Goal: Task Accomplishment & Management: Complete application form

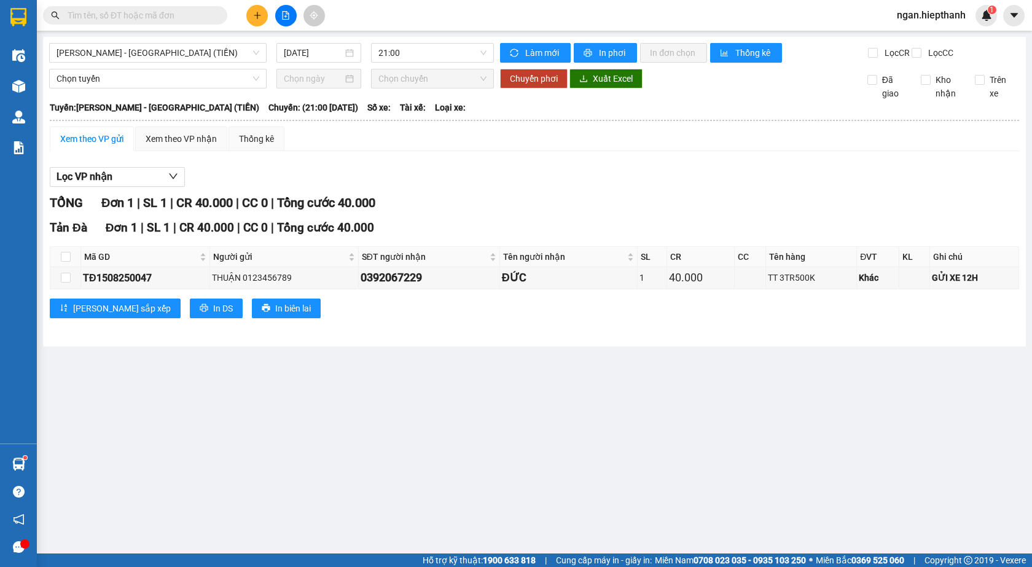
click at [195, 11] on input "text" at bounding box center [140, 16] width 145 height 14
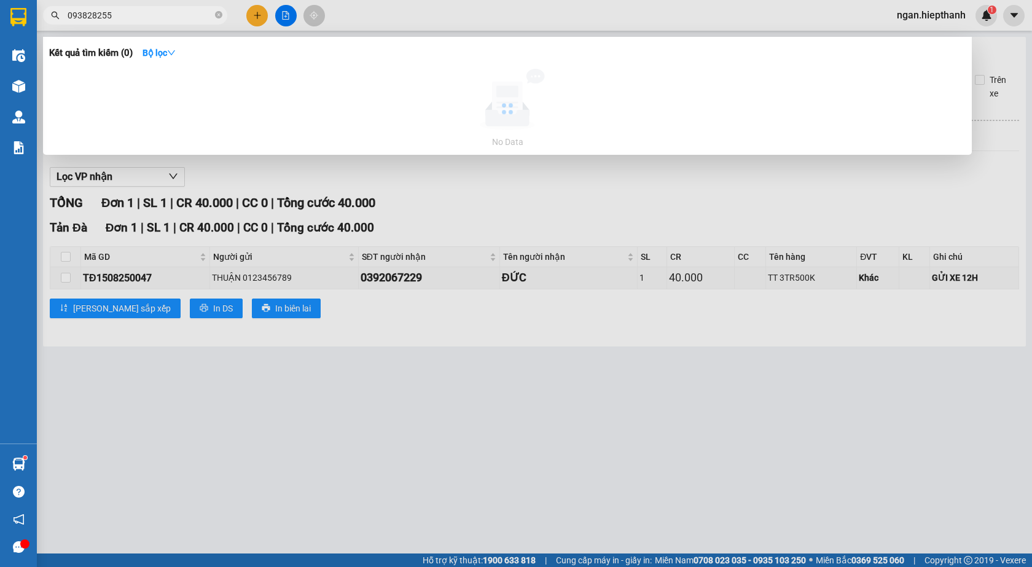
type input "0938282553"
click at [216, 10] on span at bounding box center [218, 16] width 7 height 12
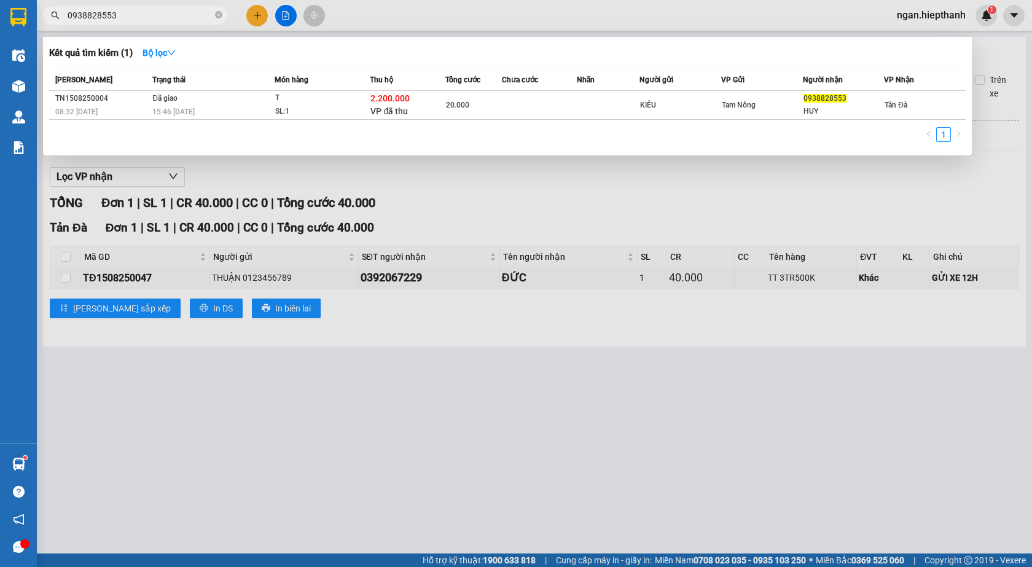
type input "0938828553"
click at [329, 78] on div "Món hàng" at bounding box center [322, 80] width 95 height 14
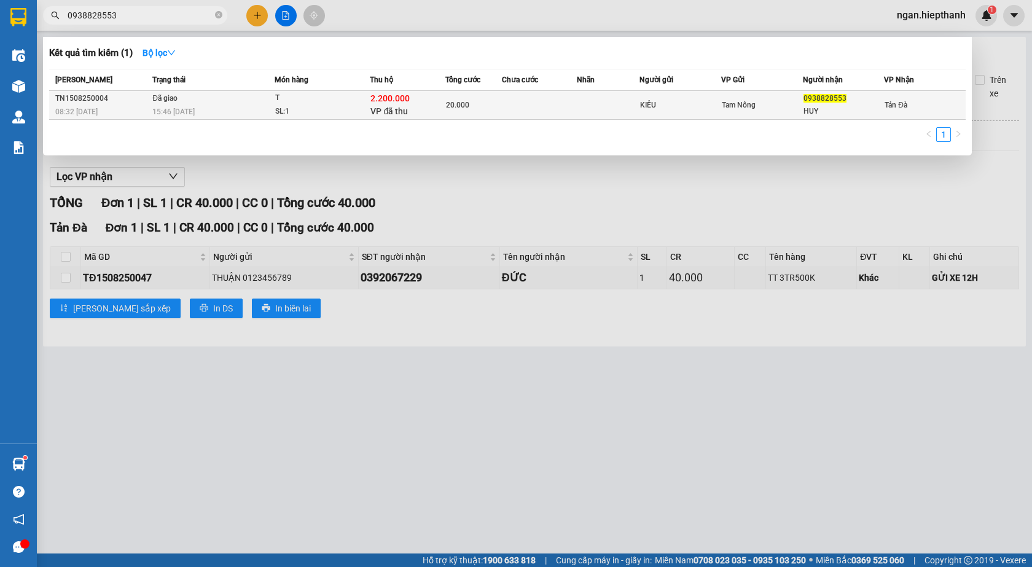
click at [334, 93] on div "T" at bounding box center [321, 99] width 92 height 14
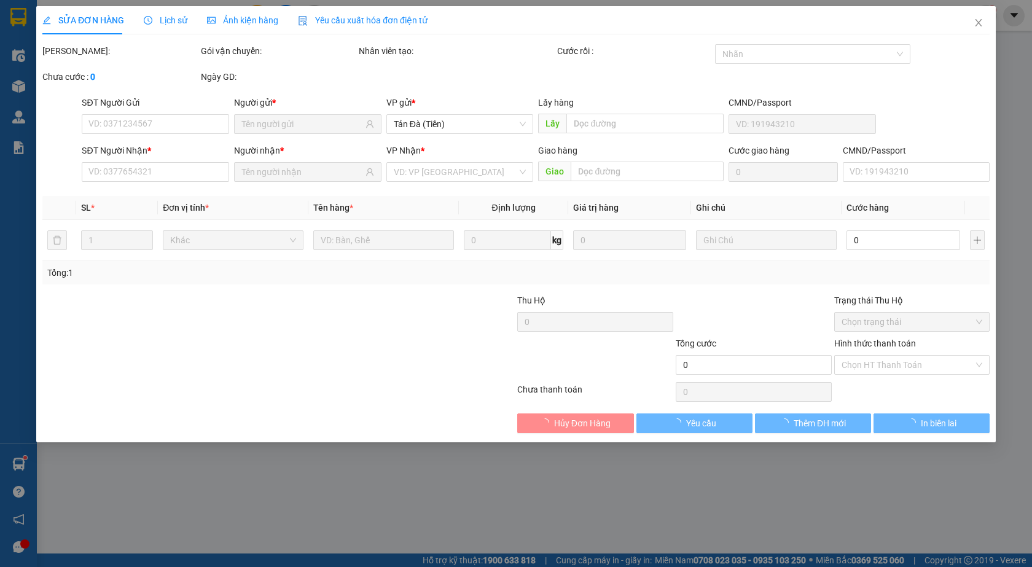
type input "KIỀU"
type input "0938828553"
type input "HUY"
type input "2.200.000"
type input "20.000"
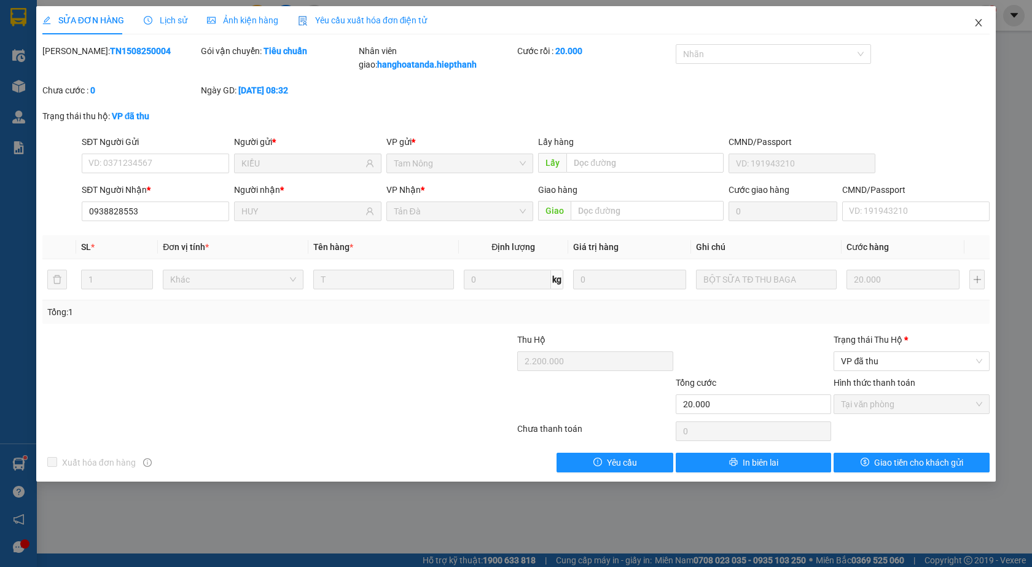
click at [979, 27] on icon "close" at bounding box center [979, 23] width 10 height 10
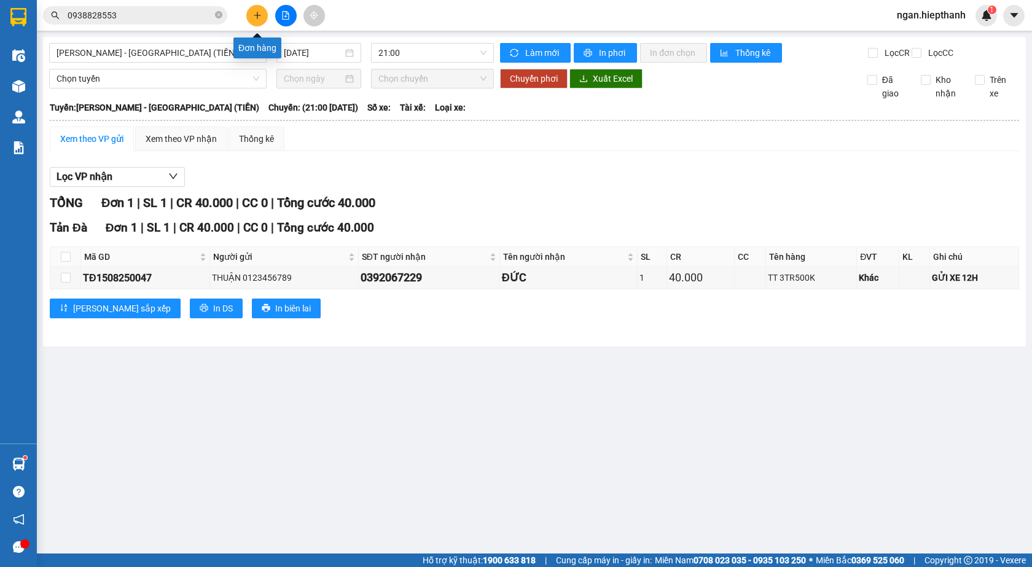
click at [256, 12] on icon "plus" at bounding box center [257, 15] width 9 height 9
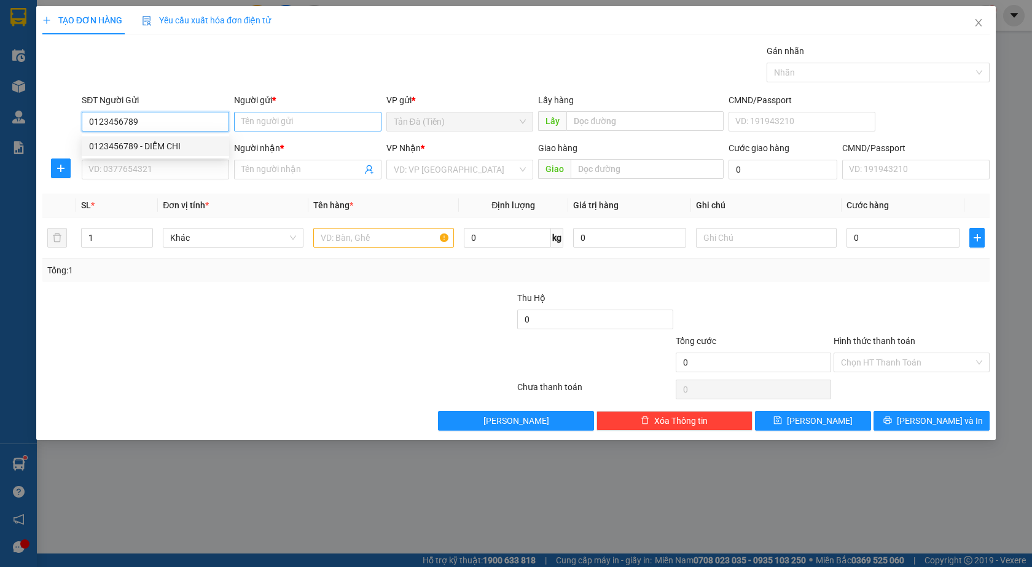
type input "0123456789"
click at [291, 118] on input "Người gửi *" at bounding box center [307, 122] width 147 height 20
click at [254, 123] on input "TÚV ANH" at bounding box center [307, 122] width 147 height 20
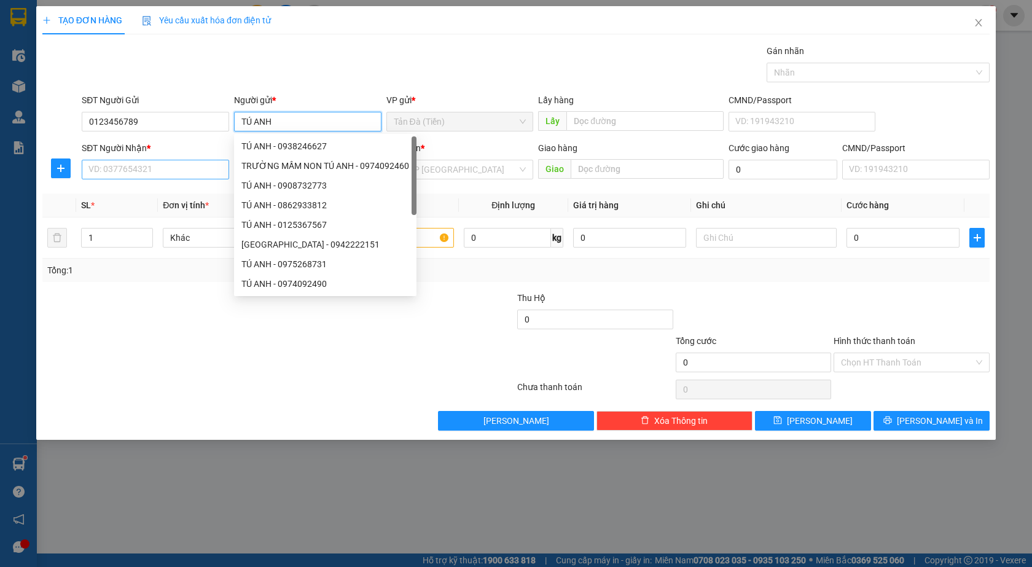
type input "TÚ ANH"
click at [197, 170] on input "SĐT Người Nhận *" at bounding box center [155, 170] width 147 height 20
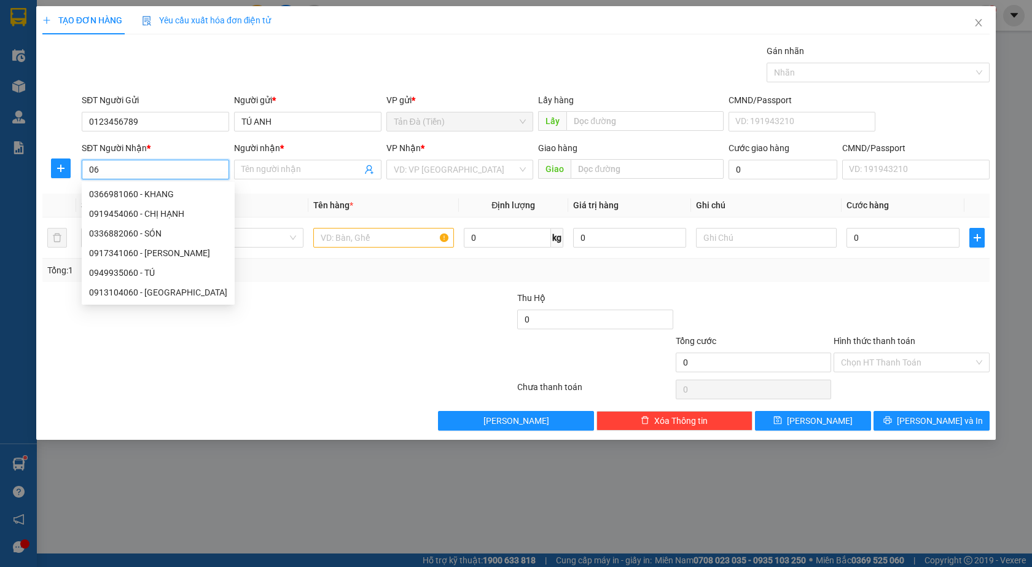
type input "0"
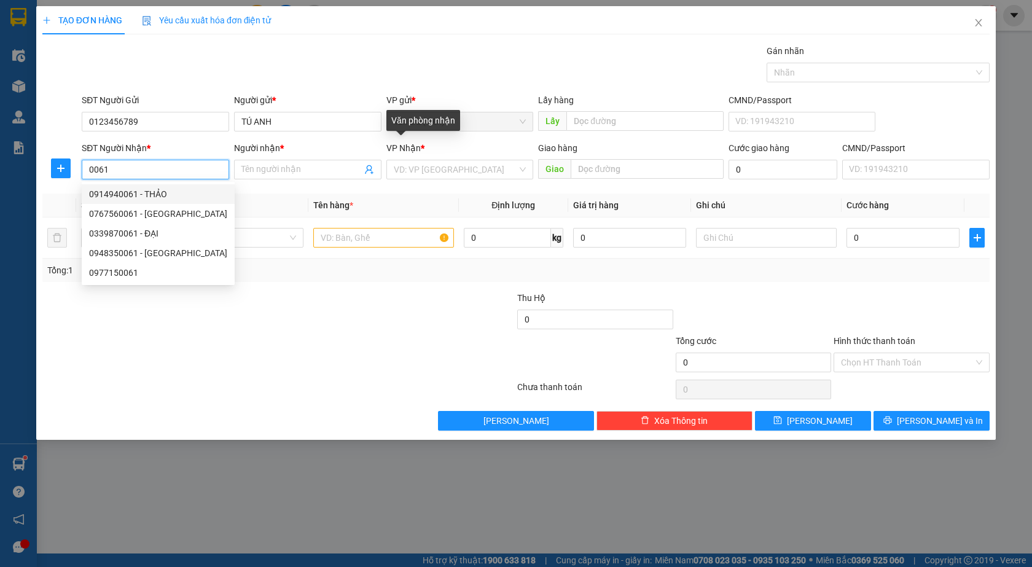
type input "0061"
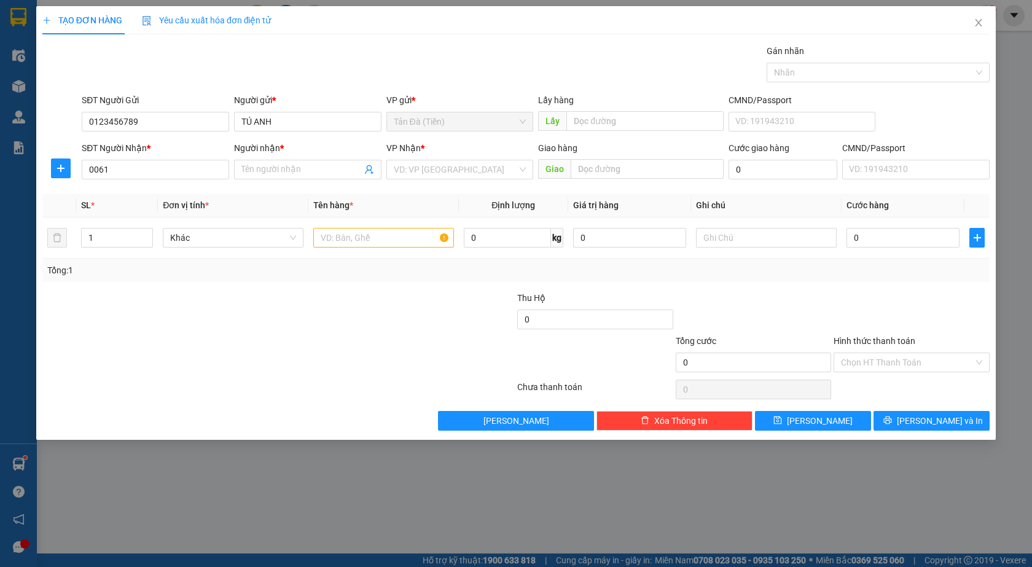
drag, startPoint x: 399, startPoint y: 147, endPoint x: 192, endPoint y: 153, distance: 206.5
click at [192, 153] on div "SĐT Người Nhận * 0061 Người nhận * Tên người nhận VP Nhận * VD: VP [GEOGRAPHIC_…" at bounding box center [535, 162] width 913 height 43
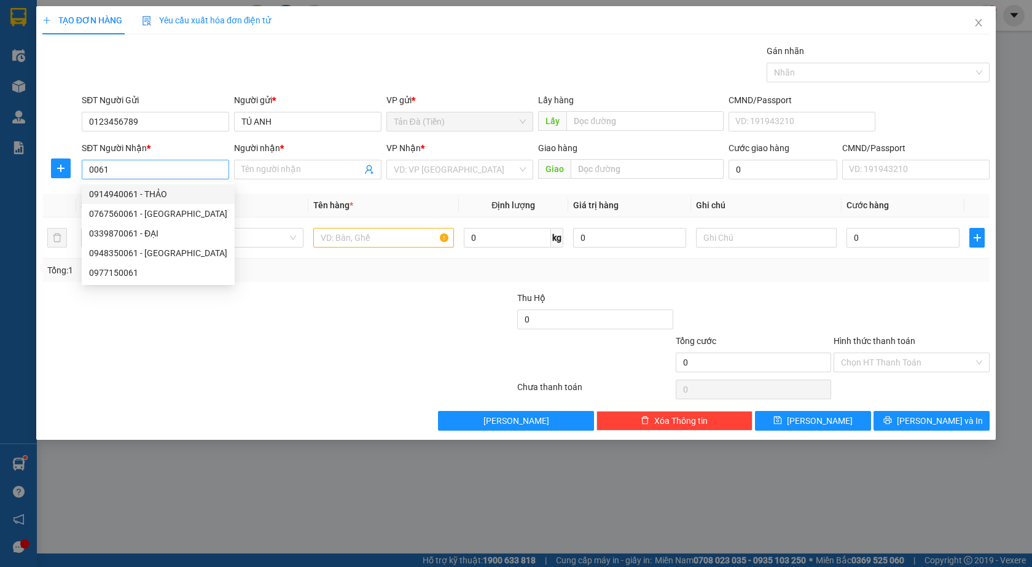
click at [125, 170] on input "0061" at bounding box center [155, 170] width 147 height 20
click at [133, 189] on div "0917430051 - [PERSON_NAME]" at bounding box center [155, 194] width 133 height 14
type input "0917430051"
type input "[PERSON_NAME]"
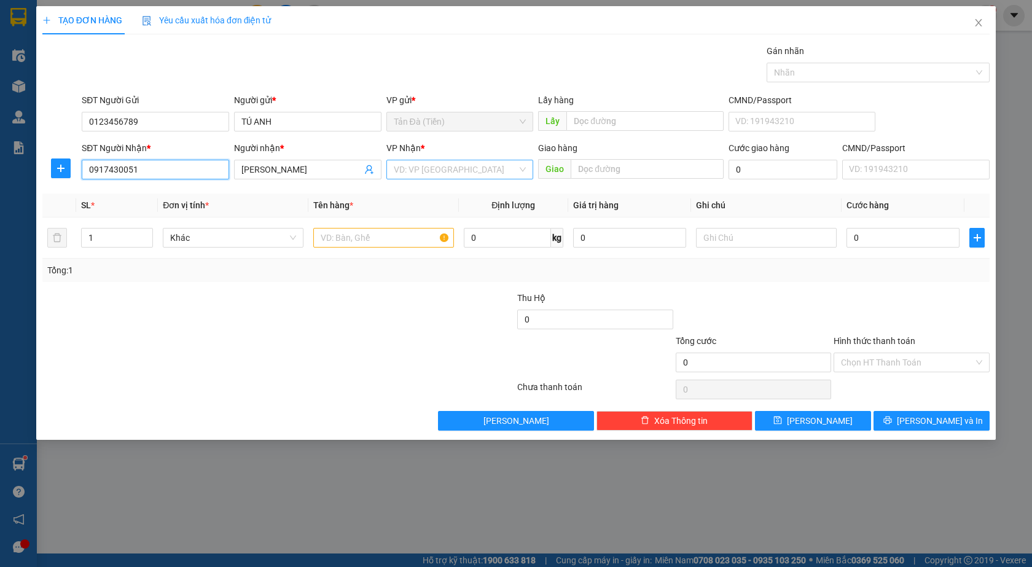
type input "0917430051"
click at [413, 165] on input "search" at bounding box center [456, 169] width 124 height 18
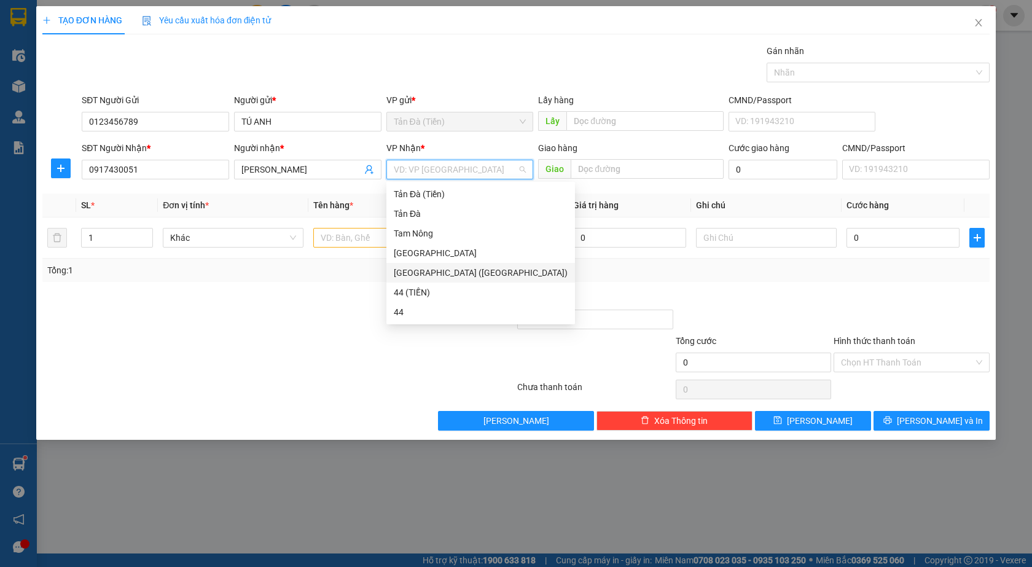
click at [424, 275] on div "[GEOGRAPHIC_DATA] ([GEOGRAPHIC_DATA])" at bounding box center [481, 273] width 174 height 14
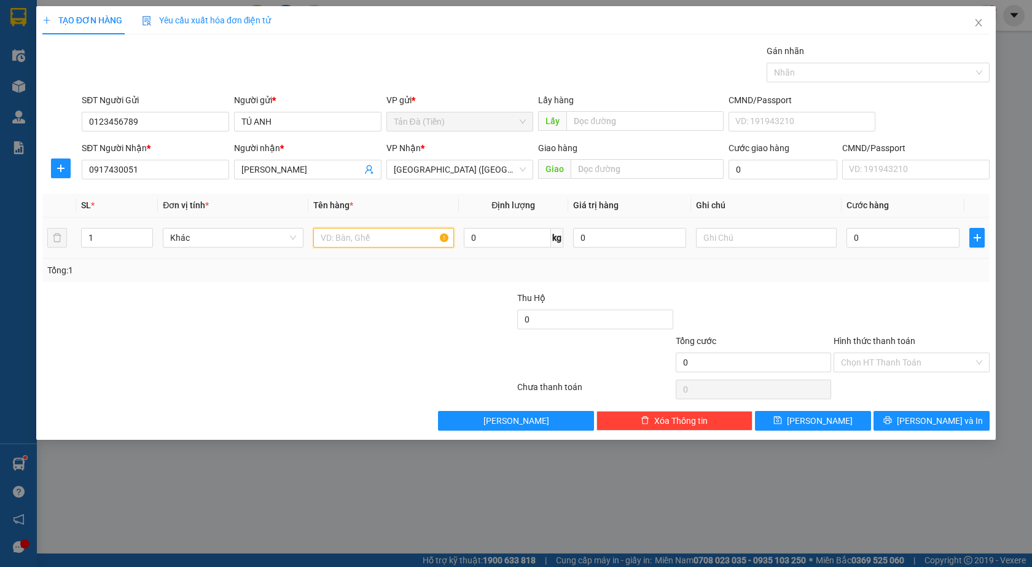
click at [361, 240] on input "text" at bounding box center [383, 238] width 141 height 20
type input "TT 3TR200K"
click at [901, 236] on input "0" at bounding box center [902, 238] width 113 height 20
type input "1"
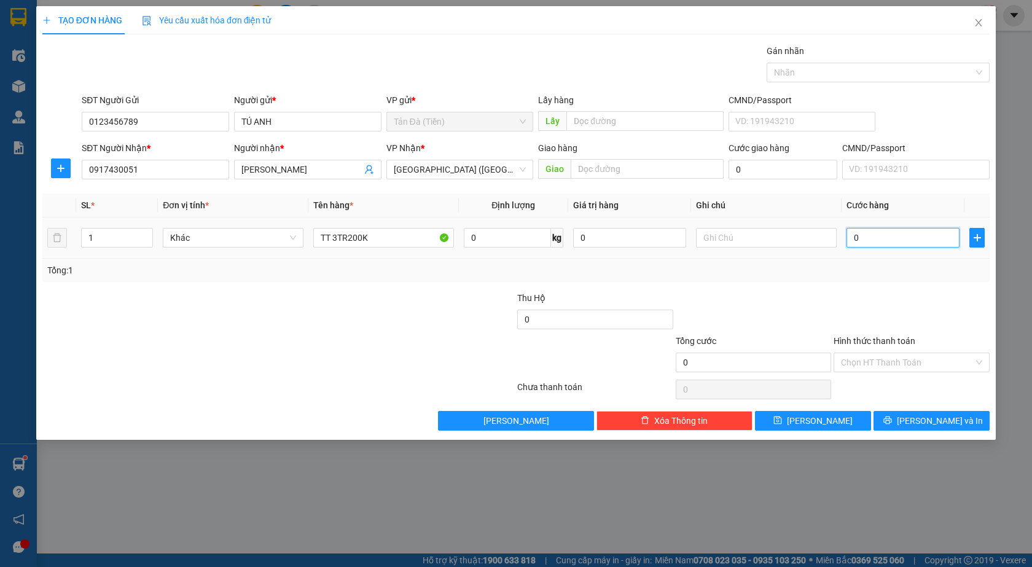
type input "1"
type input "1.000"
click at [898, 286] on div "Transit Pickup Surcharge Ids Transit Deliver Surcharge Ids Transit Deliver Surc…" at bounding box center [515, 237] width 947 height 386
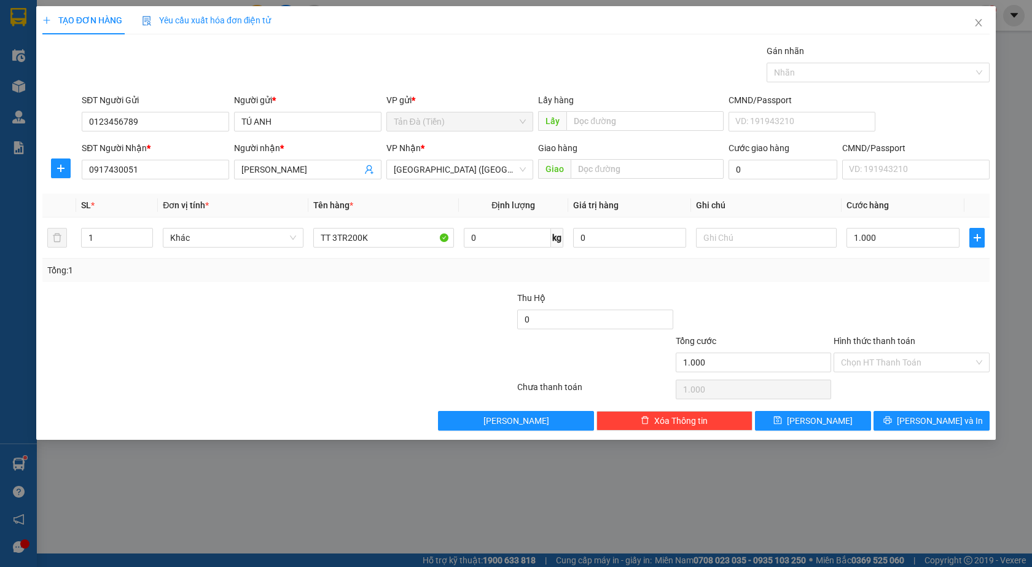
click at [799, 409] on div "Transit Pickup Surcharge Ids Transit Deliver Surcharge Ids Transit Deliver Surc…" at bounding box center [515, 237] width 947 height 386
click at [804, 428] on button "[PERSON_NAME]" at bounding box center [813, 421] width 116 height 20
type input "0"
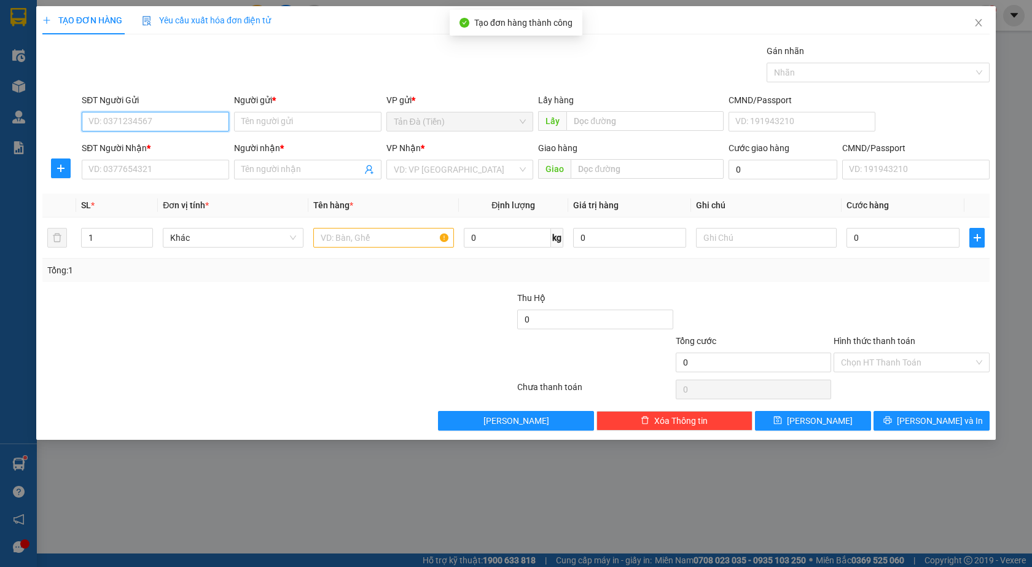
click at [125, 117] on input "SĐT Người Gửi" at bounding box center [155, 122] width 147 height 20
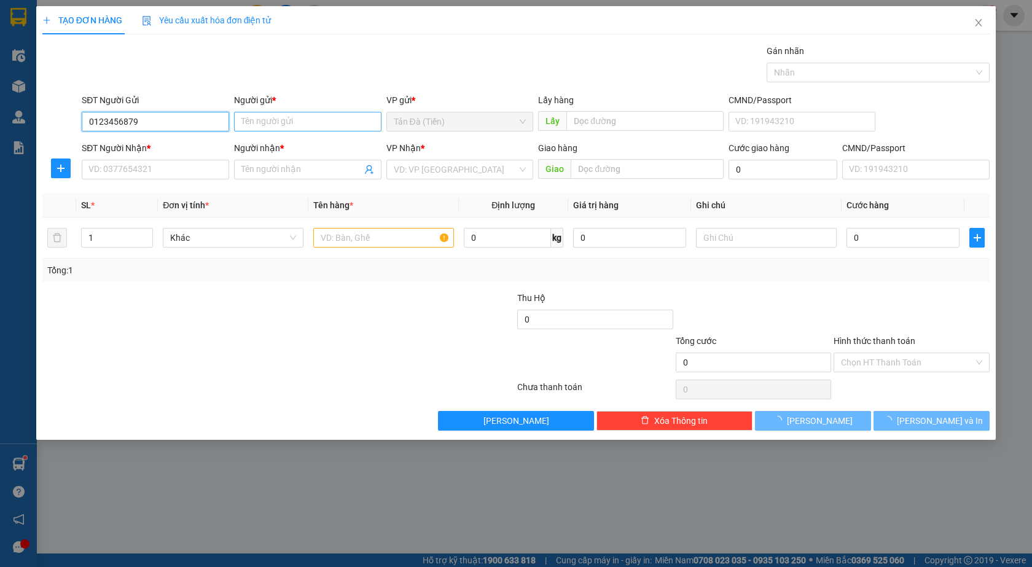
type input "0123456879"
click at [245, 124] on input "Người gửi *" at bounding box center [307, 122] width 147 height 20
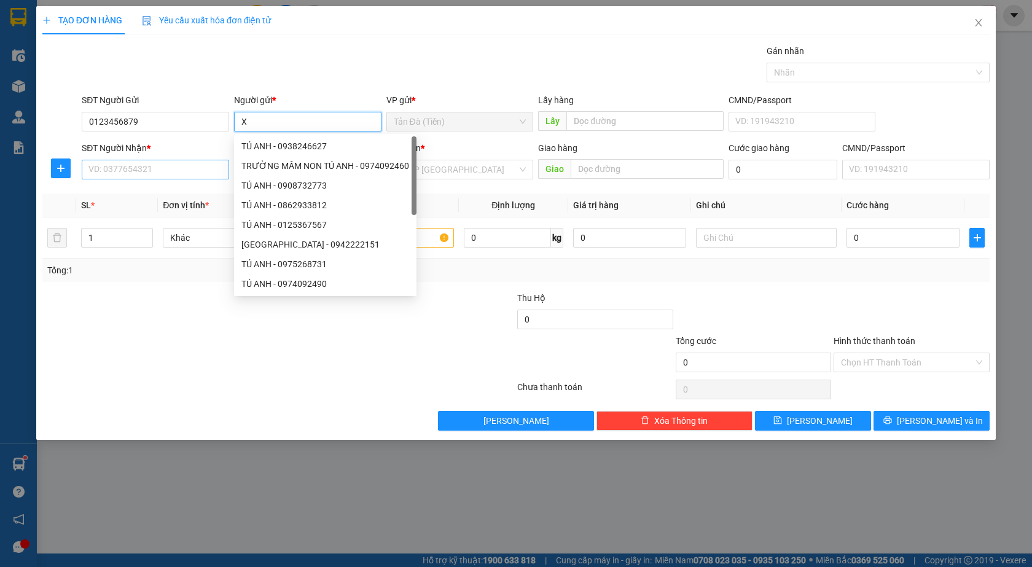
type input "X"
click at [166, 161] on input "SĐT Người Nhận *" at bounding box center [155, 170] width 147 height 20
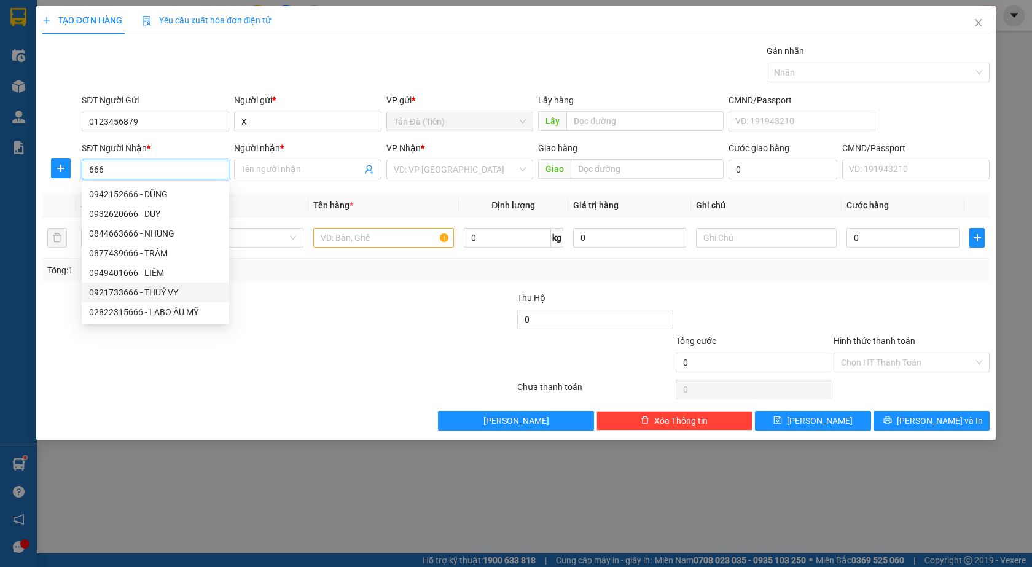
click at [169, 289] on div "0921733666 - THUÝ VY" at bounding box center [155, 293] width 133 height 14
type input "0921733666"
type input "THUÝ VY"
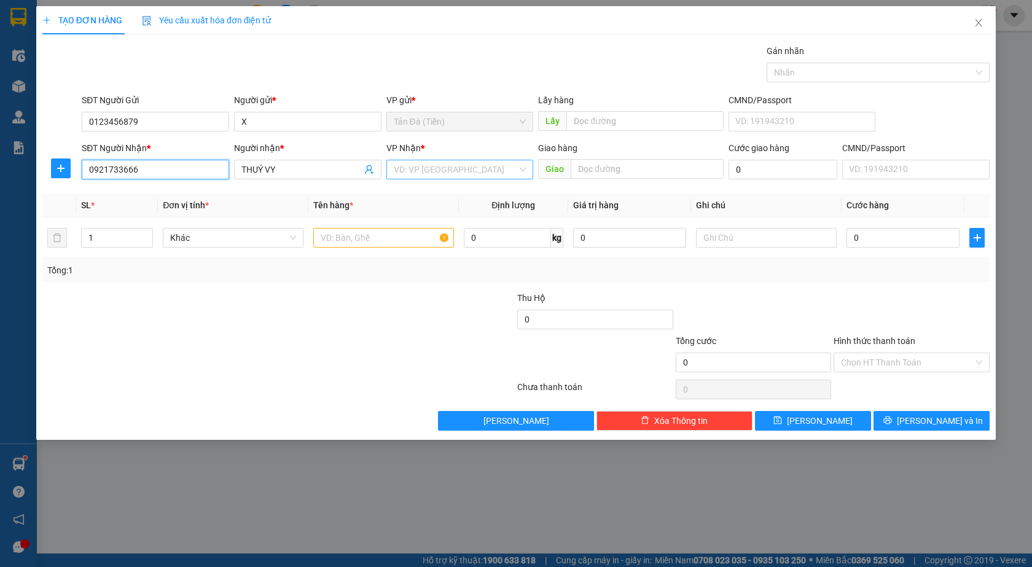
type input "0921733666"
drag, startPoint x: 413, startPoint y: 173, endPoint x: 414, endPoint y: 229, distance: 55.9
click at [413, 173] on input "search" at bounding box center [456, 169] width 124 height 18
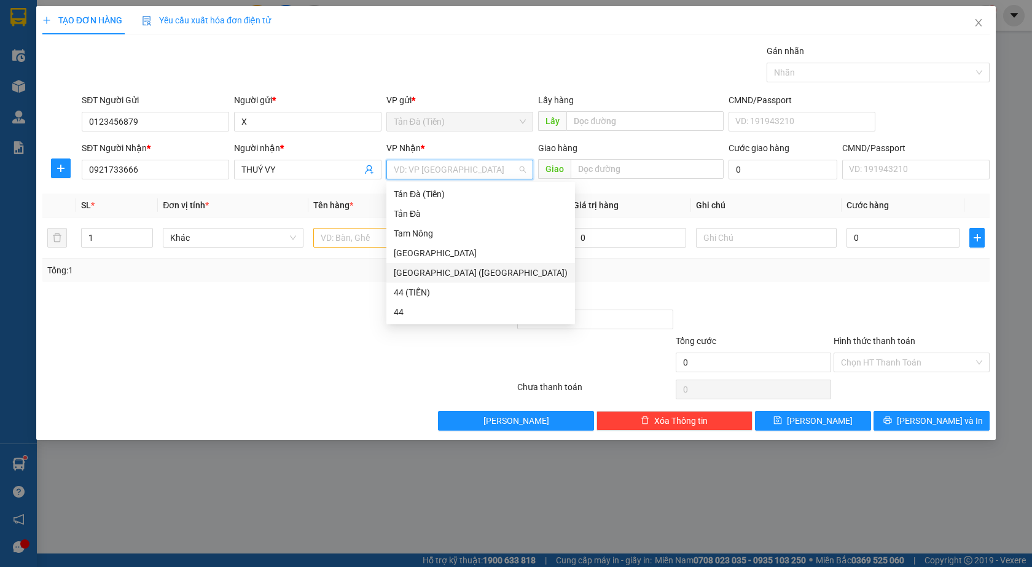
click at [418, 272] on div "[GEOGRAPHIC_DATA] ([GEOGRAPHIC_DATA])" at bounding box center [481, 273] width 174 height 14
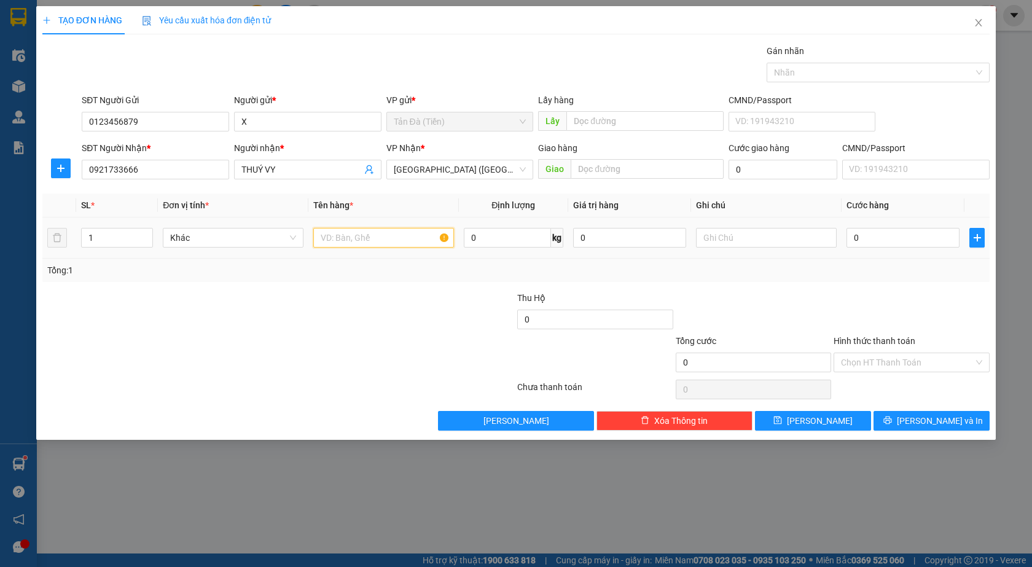
drag, startPoint x: 370, startPoint y: 233, endPoint x: 363, endPoint y: 215, distance: 19.8
click at [372, 221] on td at bounding box center [383, 237] width 150 height 41
type input "HỘP NP"
click at [879, 225] on td "0" at bounding box center [903, 237] width 123 height 41
click at [907, 294] on div at bounding box center [911, 312] width 158 height 43
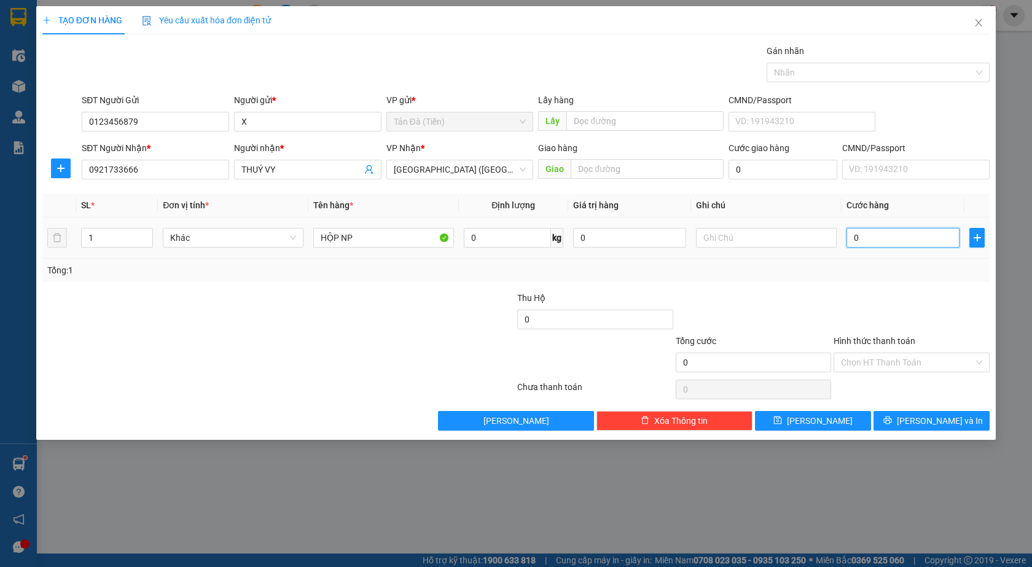
click at [878, 238] on input "0" at bounding box center [902, 238] width 113 height 20
type input "1"
type input "1.000"
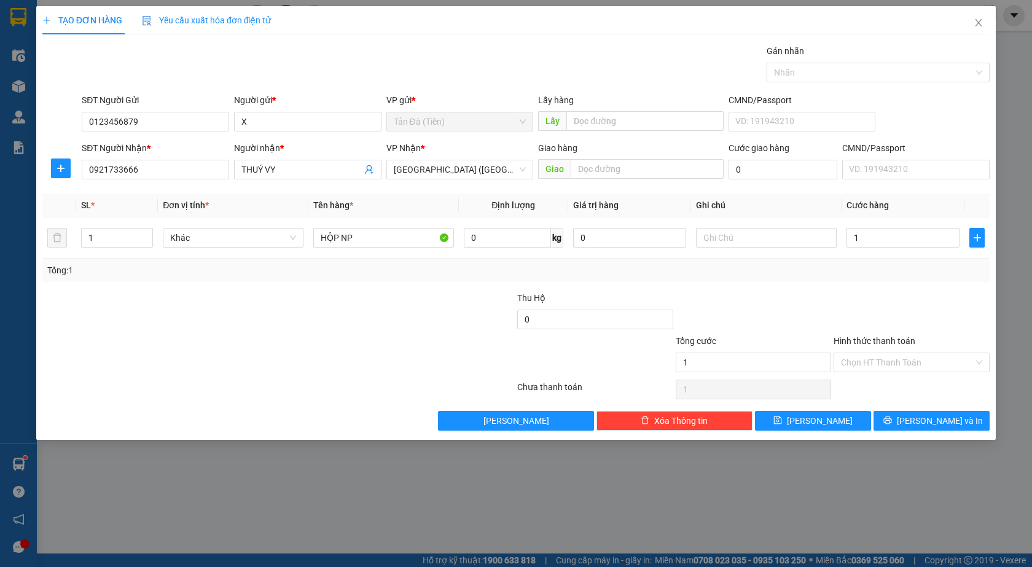
type input "1.000"
click at [899, 300] on div at bounding box center [911, 312] width 158 height 43
click at [850, 416] on button "[PERSON_NAME]" at bounding box center [813, 421] width 116 height 20
type input "0"
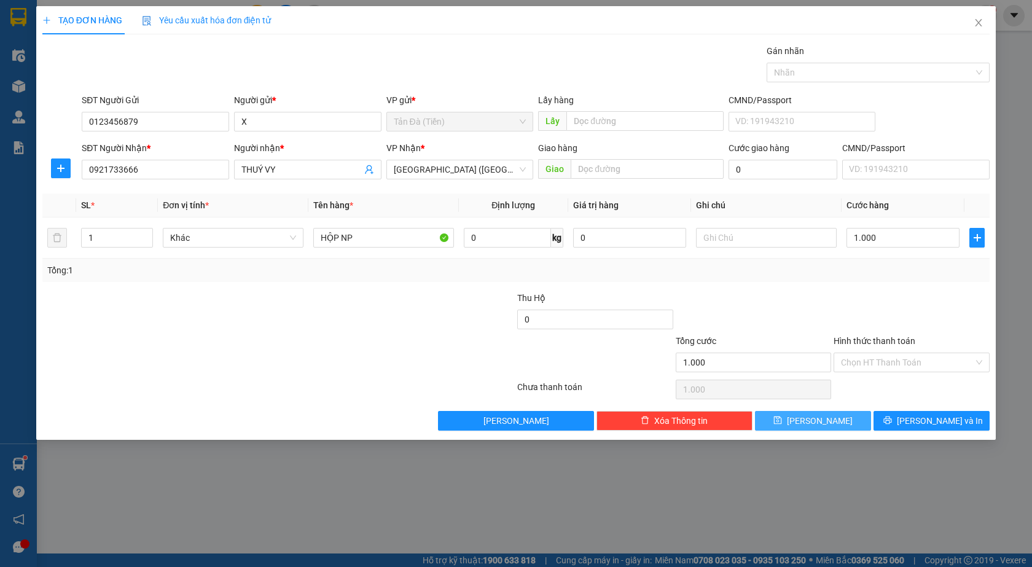
type input "0"
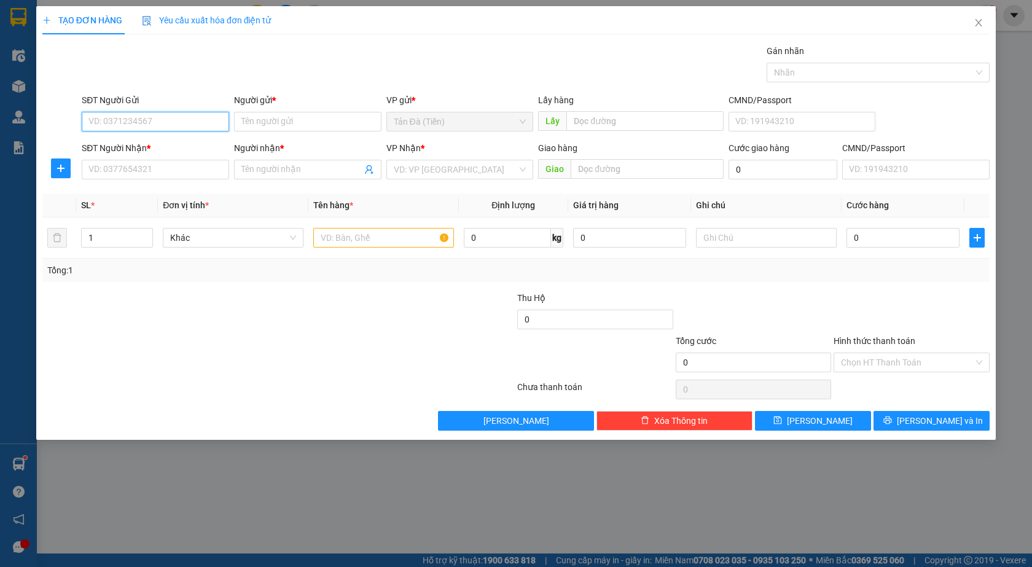
click at [127, 119] on input "SĐT Người Gửi" at bounding box center [155, 122] width 147 height 20
type input "0123456789"
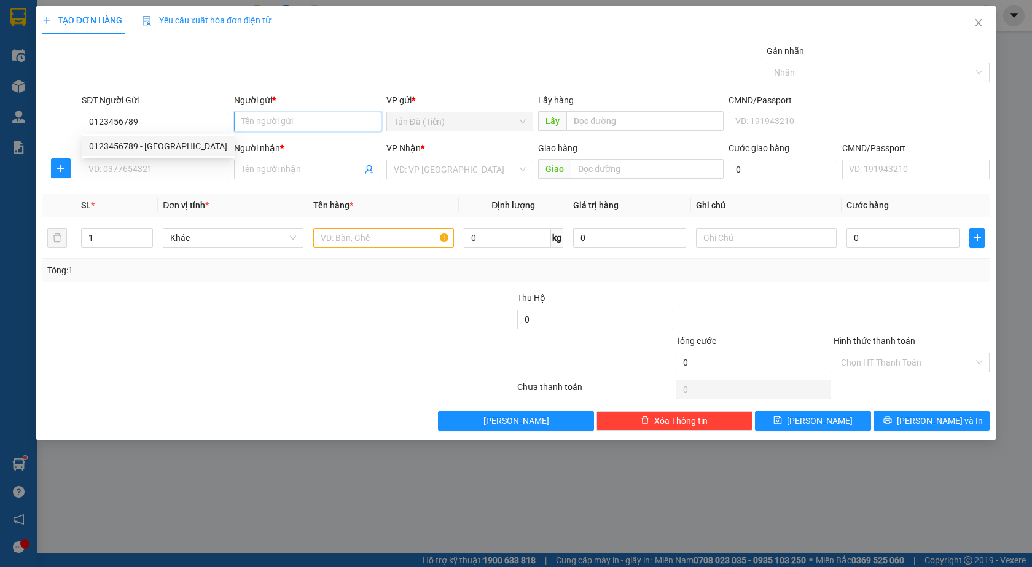
click at [257, 116] on input "Người gửi *" at bounding box center [307, 122] width 147 height 20
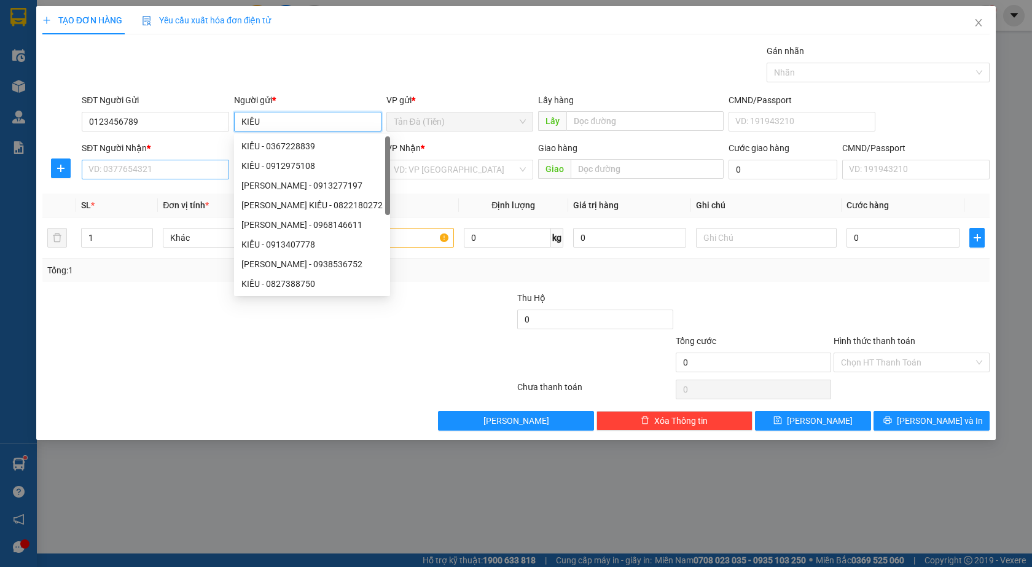
type input "KIỀU"
click at [190, 166] on input "SĐT Người Nhận *" at bounding box center [155, 170] width 147 height 20
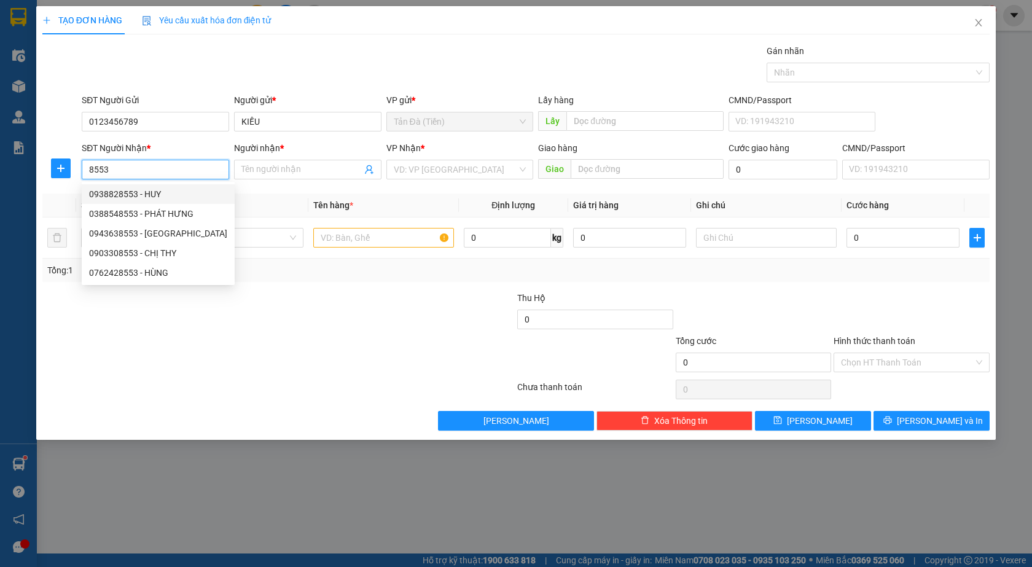
click at [115, 194] on div "0938828553 - HUY" at bounding box center [158, 194] width 138 height 14
type input "0938828553"
type input "HUY"
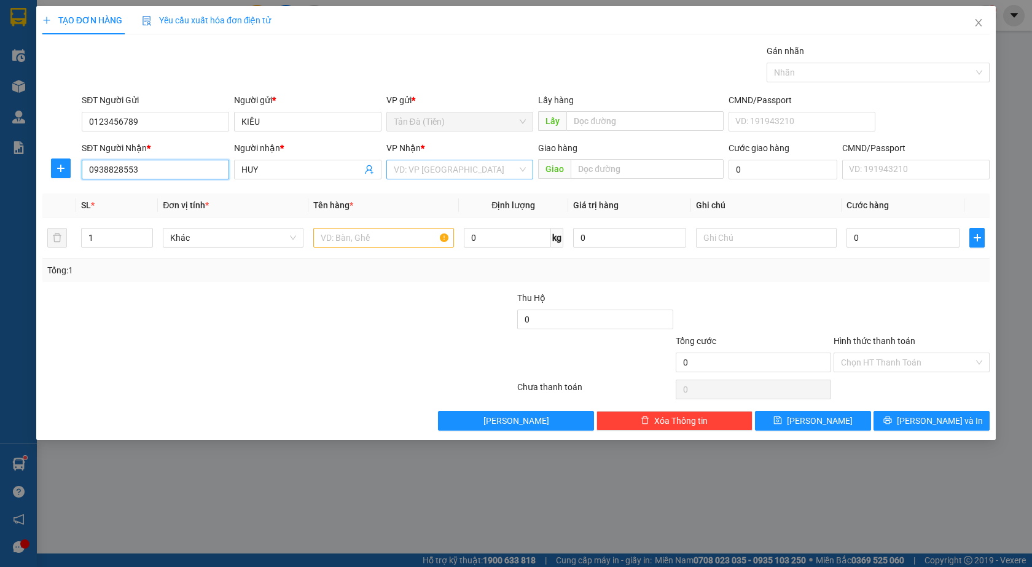
type input "0938828553"
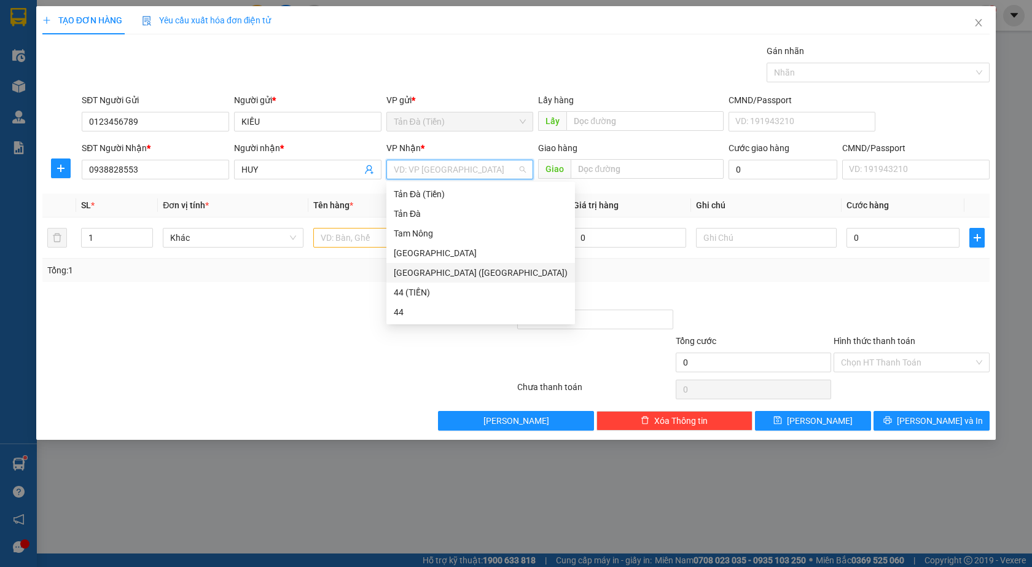
click at [404, 171] on input "search" at bounding box center [456, 169] width 124 height 18
click at [410, 232] on div "Tam Nông" at bounding box center [481, 234] width 174 height 14
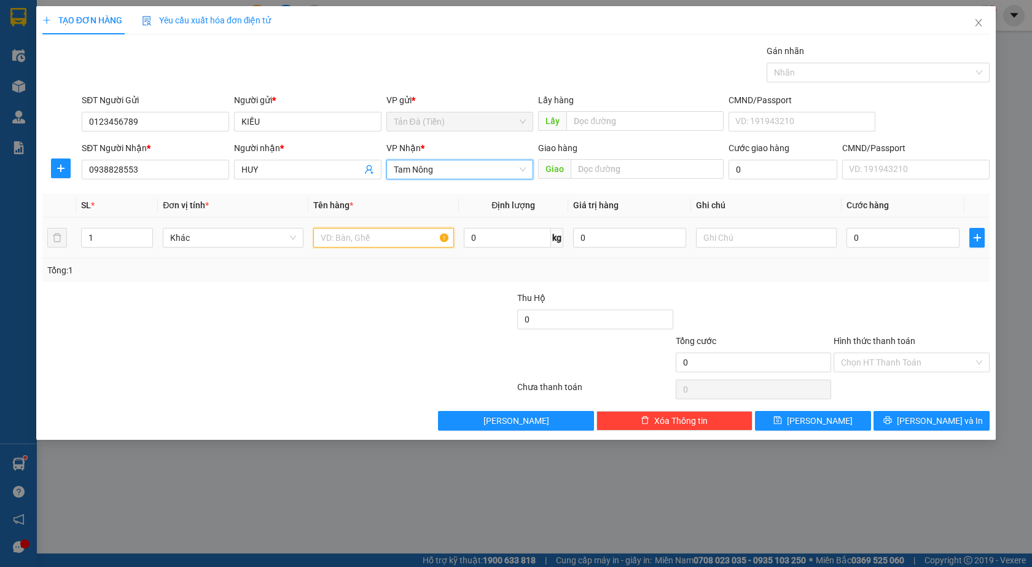
click at [377, 242] on input "text" at bounding box center [383, 238] width 141 height 20
type input "TT 2TR200K"
click at [874, 237] on input "0" at bounding box center [902, 238] width 113 height 20
type input "1"
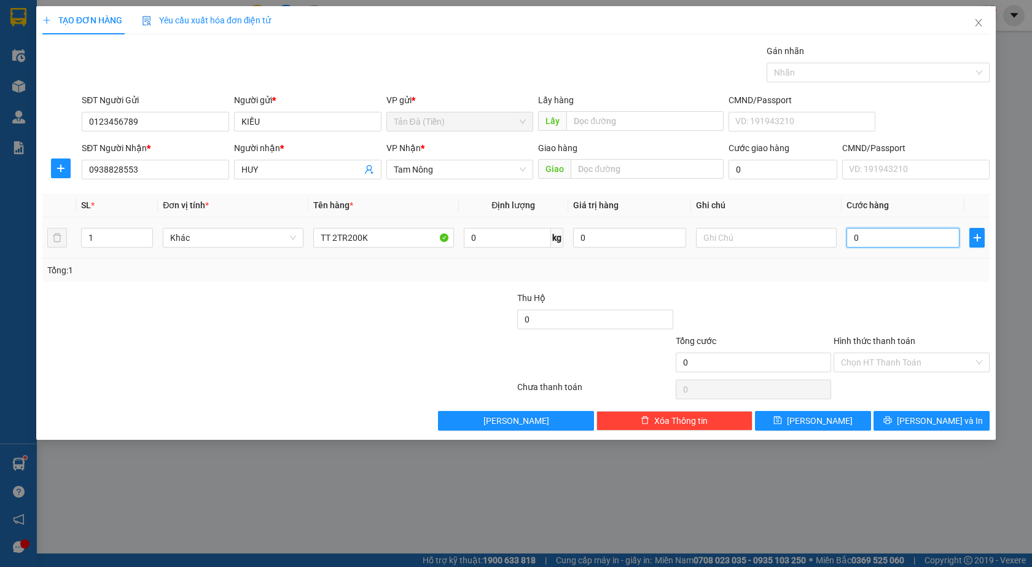
type input "1"
type input "1.000"
drag, startPoint x: 878, startPoint y: 264, endPoint x: 856, endPoint y: 338, distance: 77.5
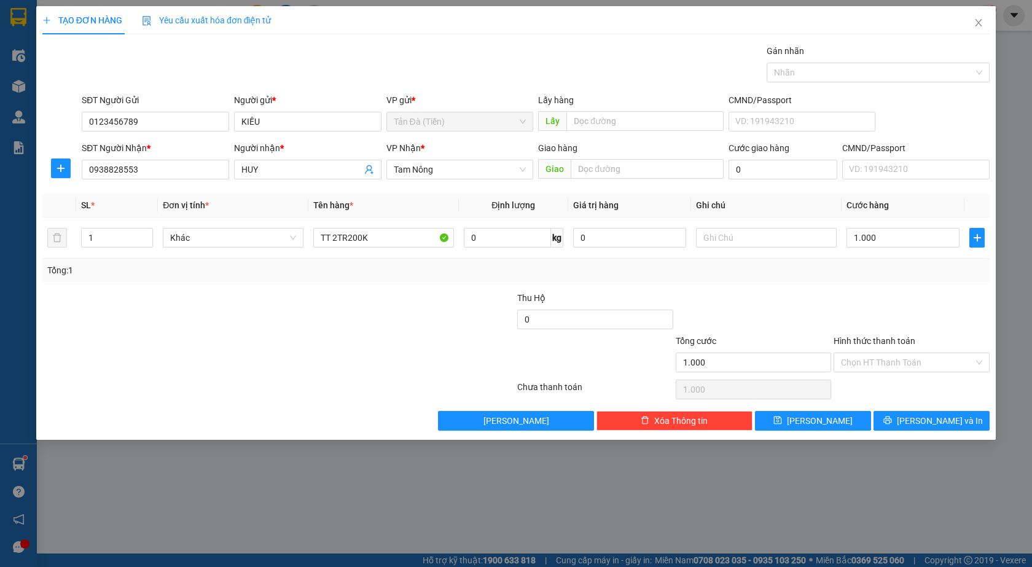
click at [877, 267] on div "Tổng: 1" at bounding box center [515, 271] width 937 height 14
click at [830, 426] on button "[PERSON_NAME]" at bounding box center [813, 421] width 116 height 20
type input "0"
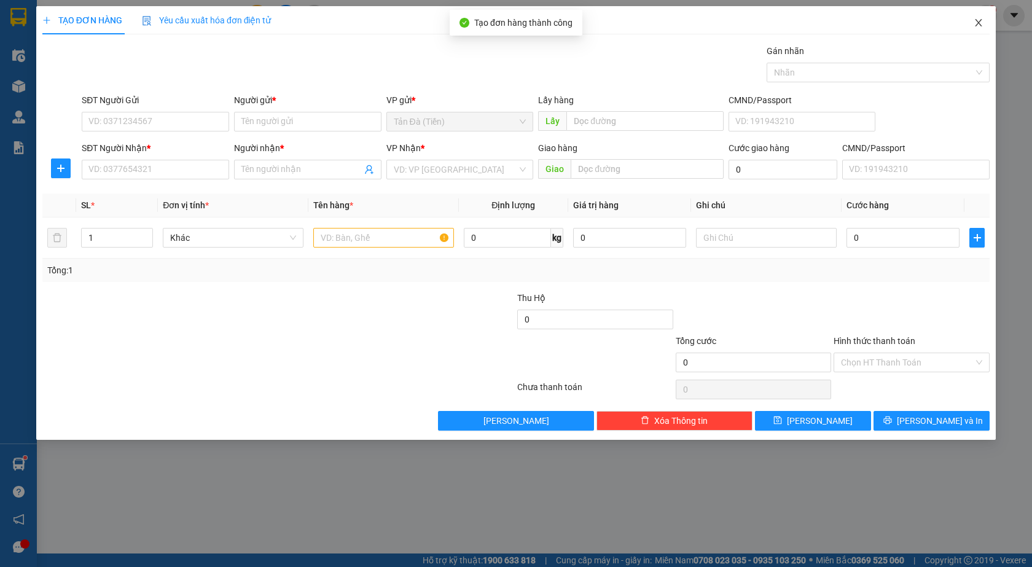
click at [977, 18] on span "Close" at bounding box center [978, 23] width 34 height 34
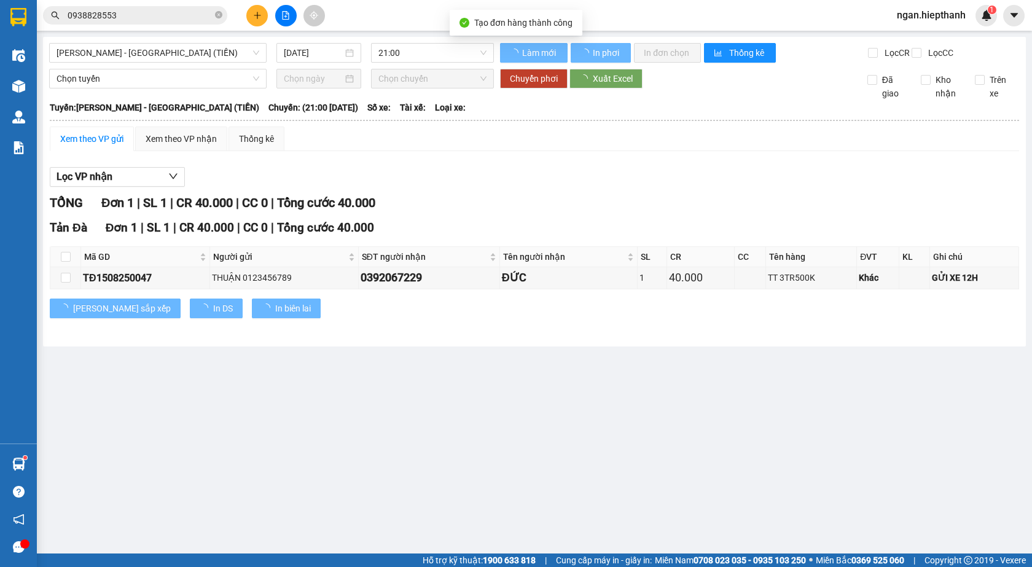
click at [131, 10] on input "0938828553" at bounding box center [140, 16] width 145 height 14
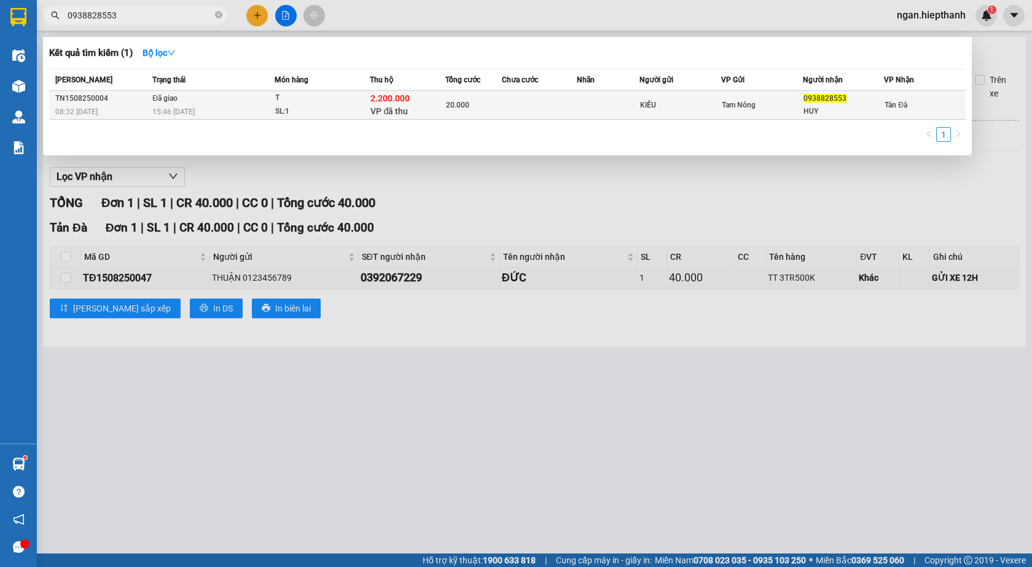
click at [634, 103] on td at bounding box center [608, 105] width 63 height 29
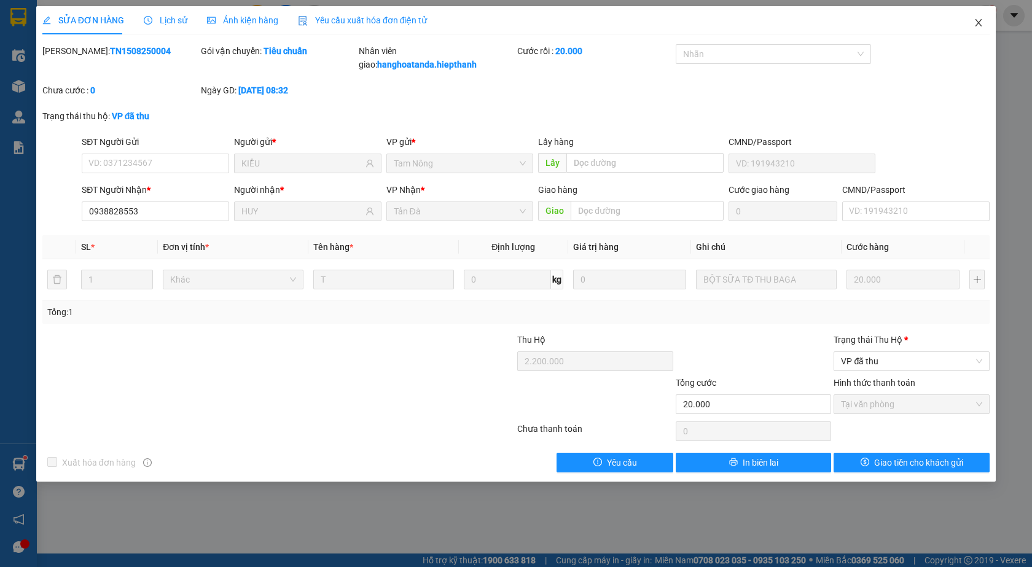
click at [981, 25] on icon "close" at bounding box center [979, 23] width 10 height 10
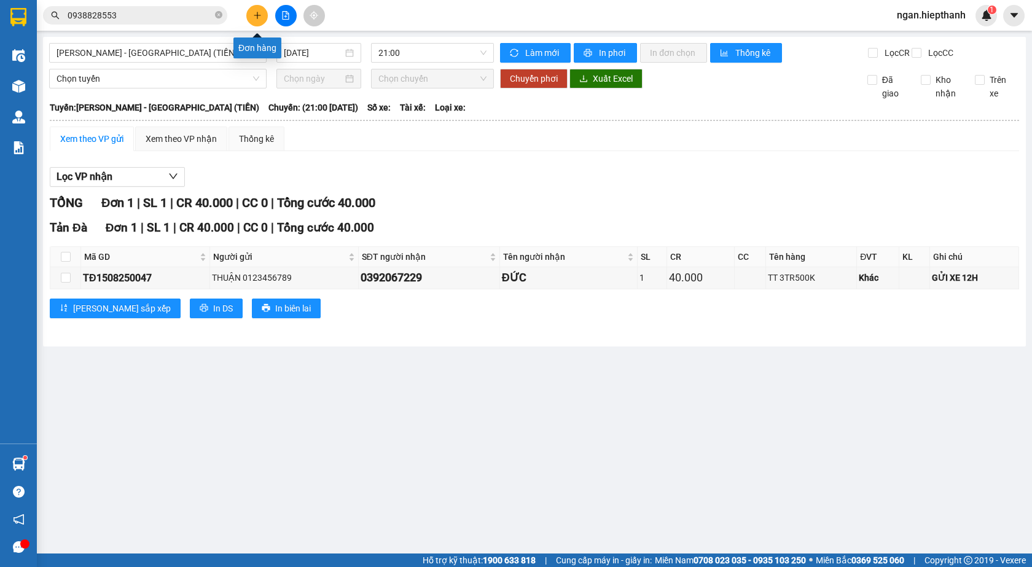
click at [262, 20] on button at bounding box center [256, 15] width 21 height 21
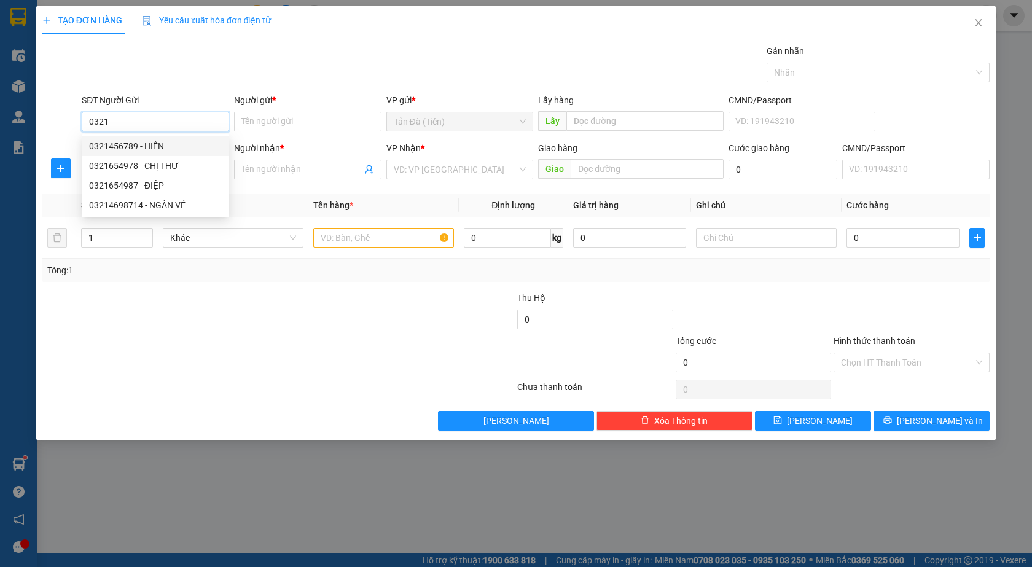
click at [95, 120] on input "0321" at bounding box center [155, 122] width 147 height 20
type input "0896870321"
click at [150, 134] on div "0896870321 0896870321 - CHÂU" at bounding box center [155, 146] width 147 height 25
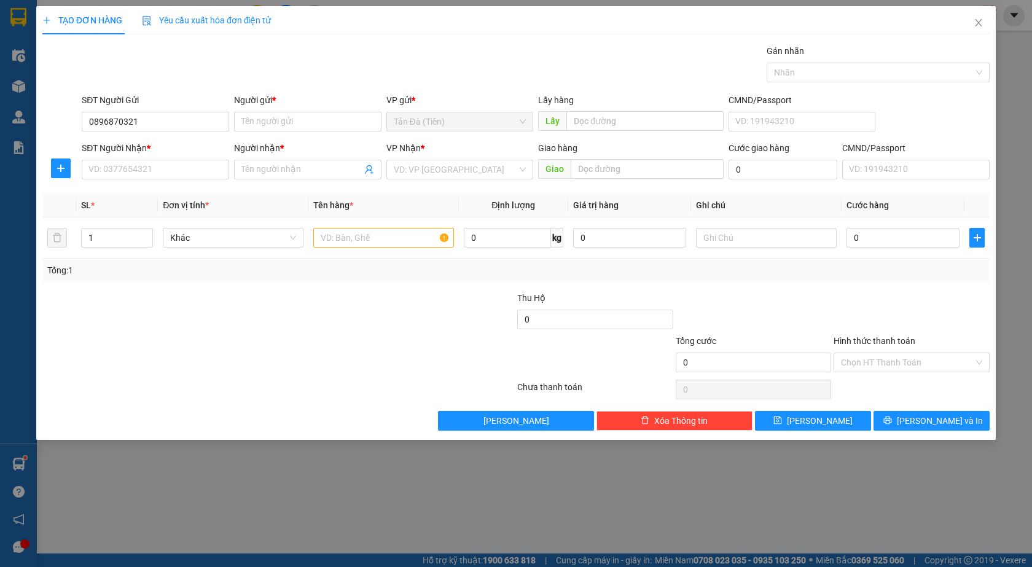
click at [153, 149] on div "SĐT Người Nhận *" at bounding box center [155, 148] width 147 height 14
click at [153, 160] on input "SĐT Người Nhận *" at bounding box center [155, 170] width 147 height 20
click at [153, 168] on input "SĐT Người Nhận *" at bounding box center [155, 170] width 147 height 20
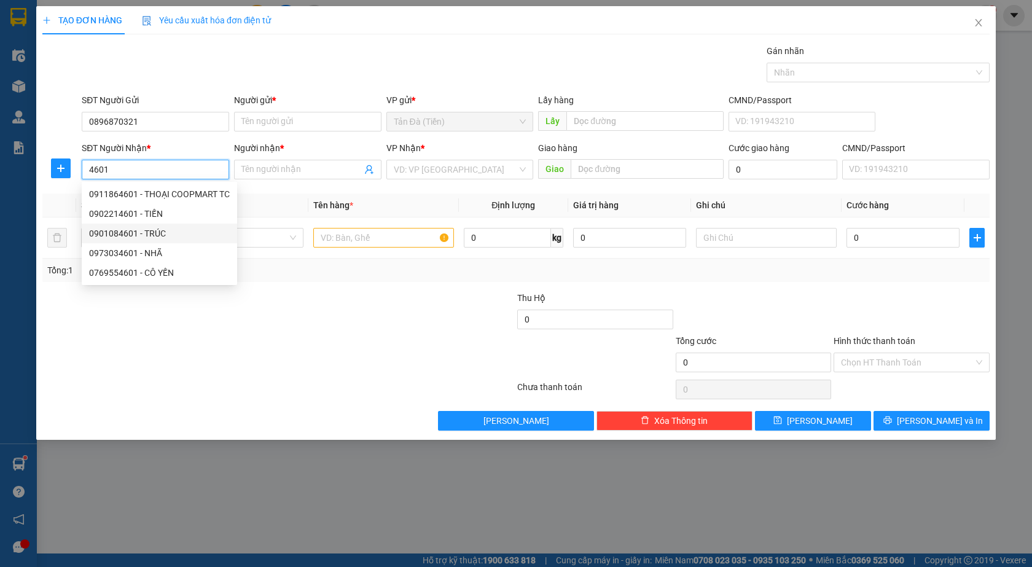
click at [147, 233] on div "0901084601 - TRÚC" at bounding box center [159, 234] width 141 height 14
type input "0901084601"
type input "TRÚC"
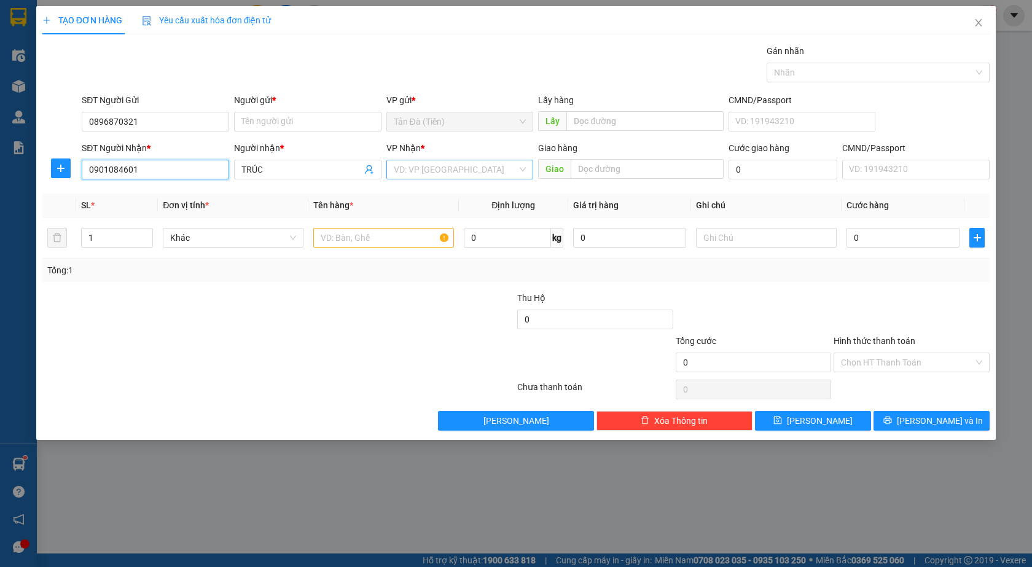
type input "0901084601"
click at [437, 168] on input "search" at bounding box center [456, 169] width 124 height 18
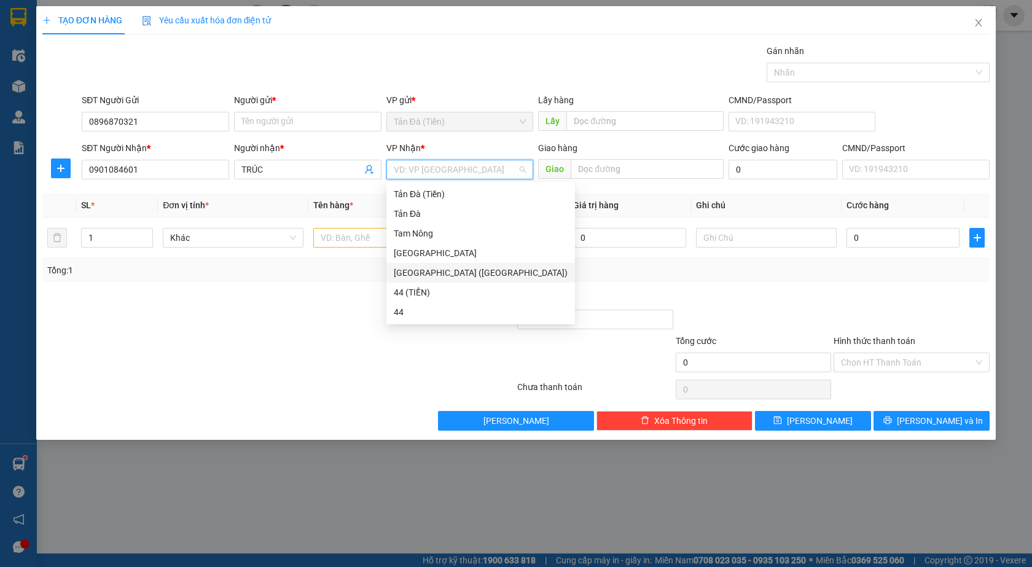
click at [440, 270] on div "[GEOGRAPHIC_DATA] ([GEOGRAPHIC_DATA])" at bounding box center [481, 273] width 174 height 14
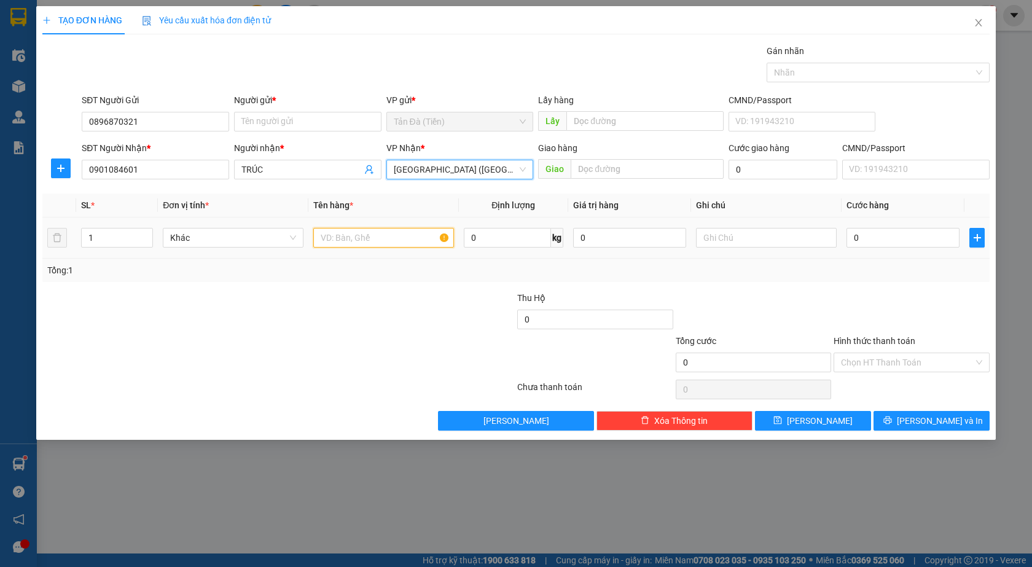
click at [377, 238] on input "text" at bounding box center [383, 238] width 141 height 20
type input "HỘP NP"
click at [880, 244] on input "0" at bounding box center [902, 238] width 113 height 20
type input "1"
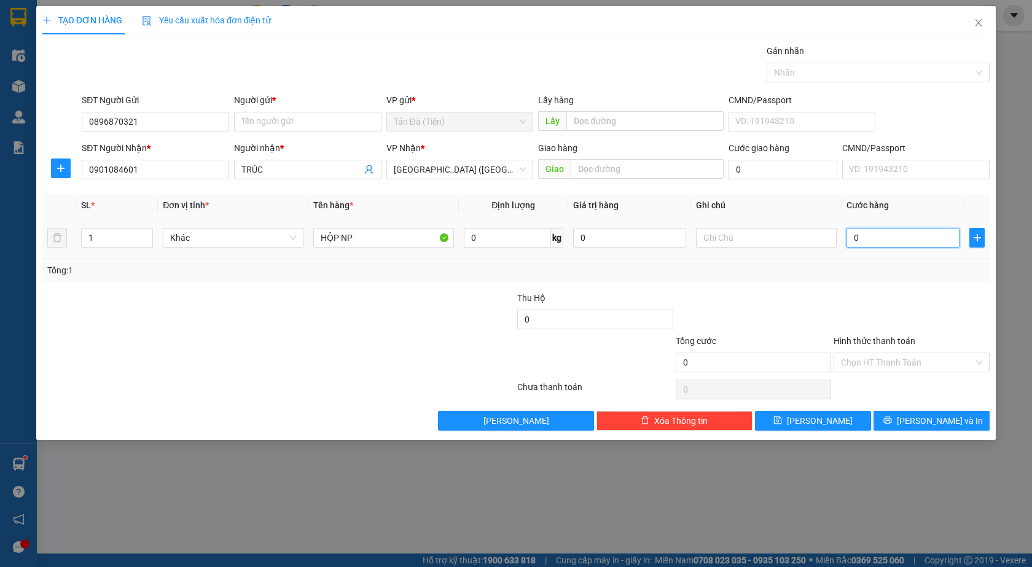
type input "1"
type input "1.000"
click at [861, 291] on div at bounding box center [911, 312] width 158 height 43
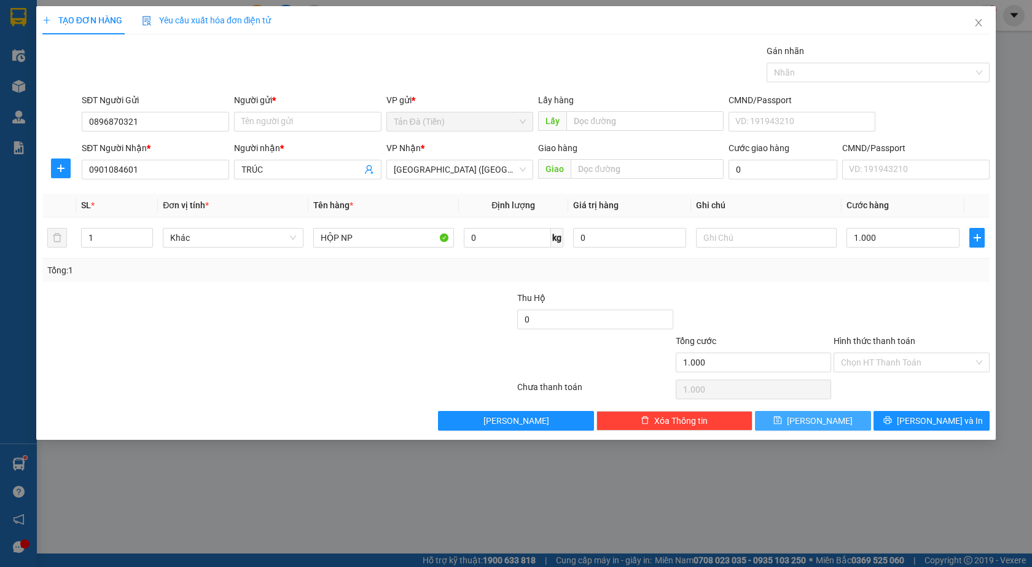
click at [818, 421] on span "[PERSON_NAME]" at bounding box center [820, 421] width 66 height 14
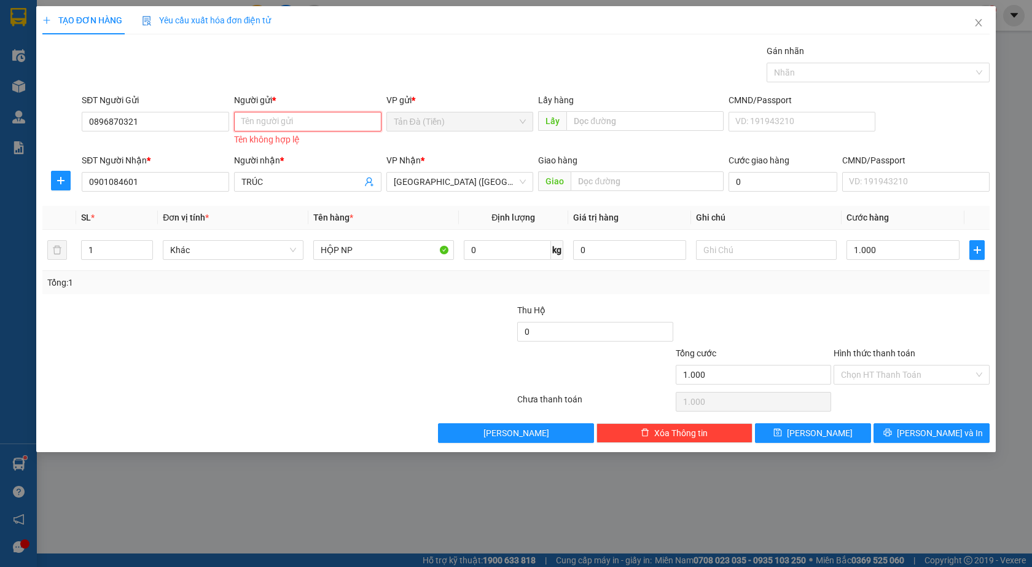
click at [266, 120] on input "Người gửi *" at bounding box center [307, 122] width 147 height 20
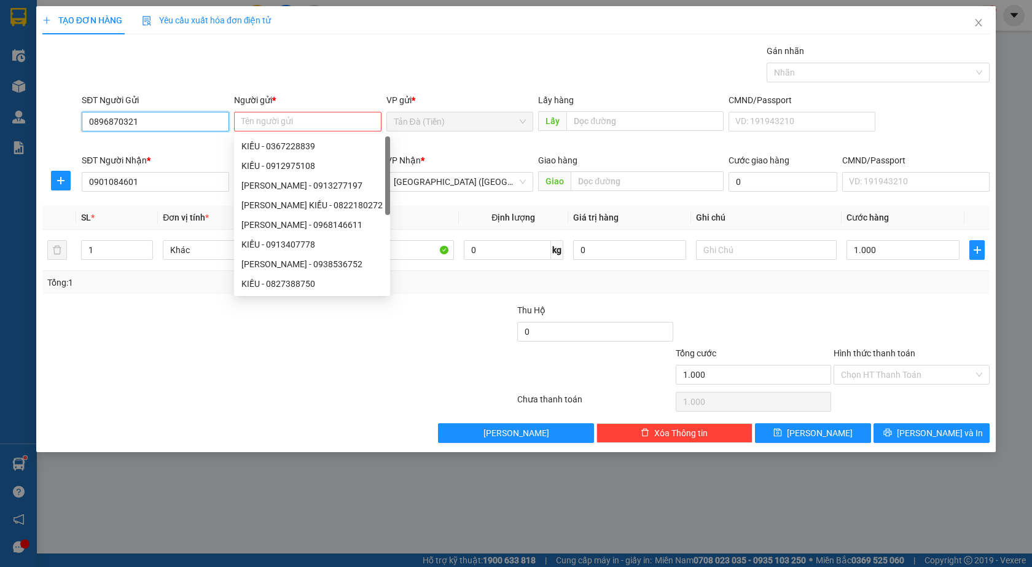
click at [151, 123] on input "0896870321" at bounding box center [155, 122] width 147 height 20
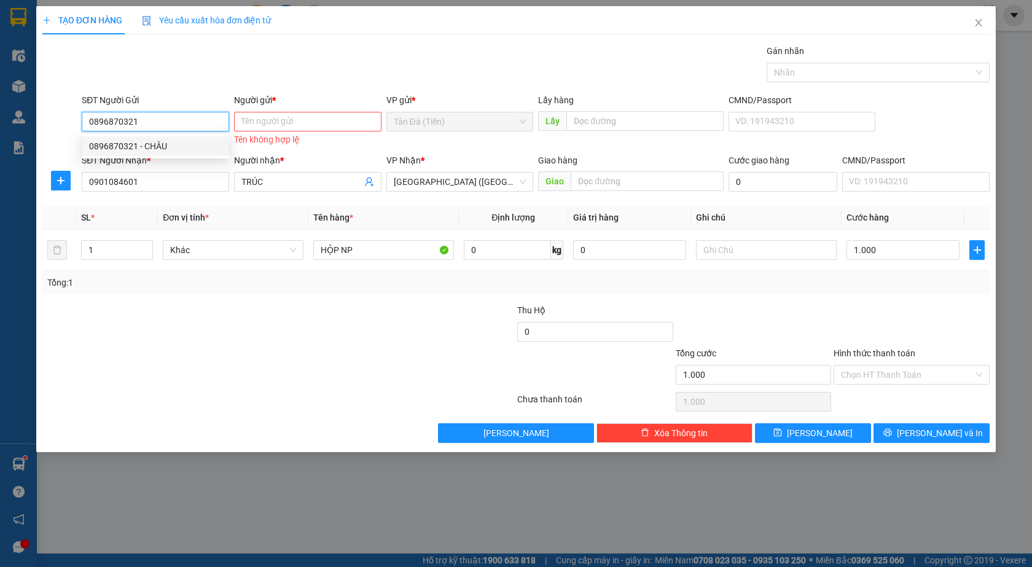
click at [157, 144] on div "0896870321 - CHÂU" at bounding box center [155, 146] width 133 height 14
type input "CHÂU"
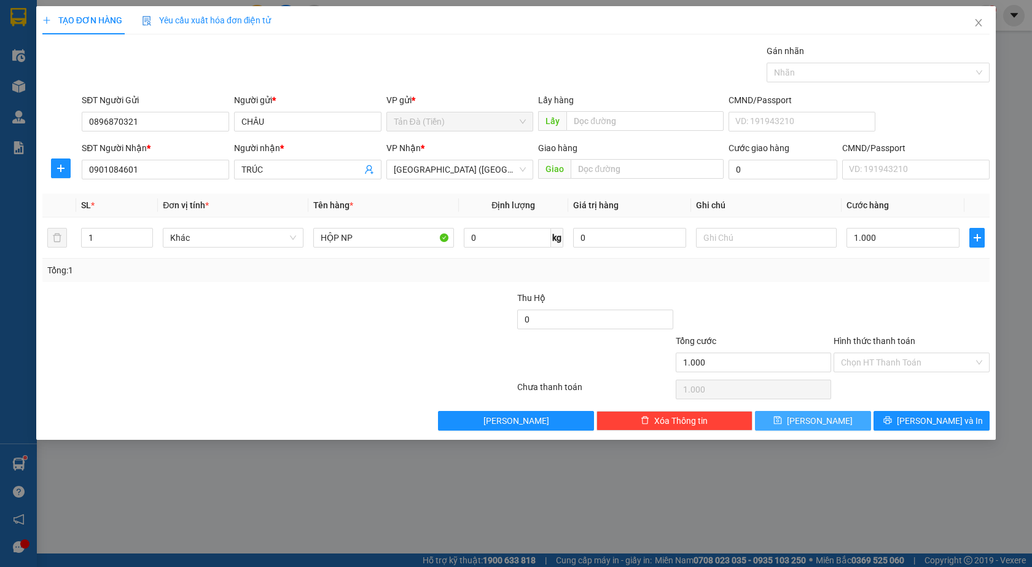
click at [788, 421] on button "[PERSON_NAME]" at bounding box center [813, 421] width 116 height 20
type input "0"
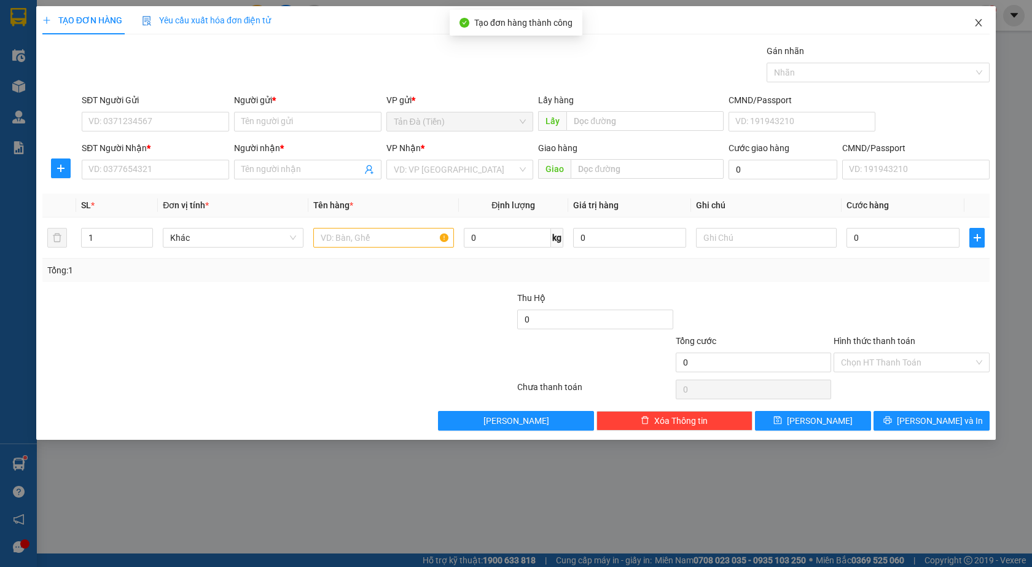
click at [974, 20] on icon "close" at bounding box center [979, 23] width 10 height 10
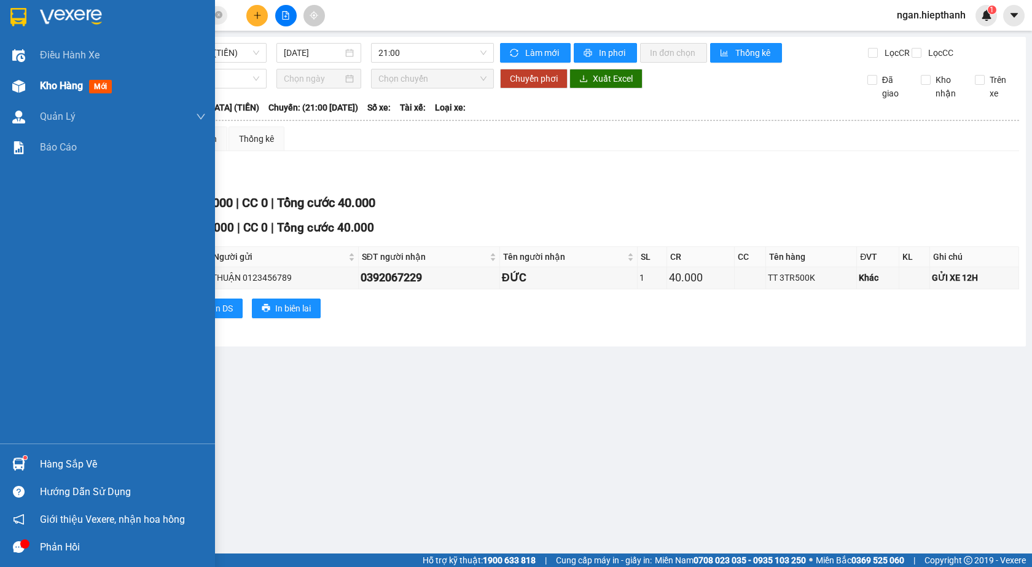
click at [44, 92] on div "Kho hàng mới" at bounding box center [78, 85] width 77 height 15
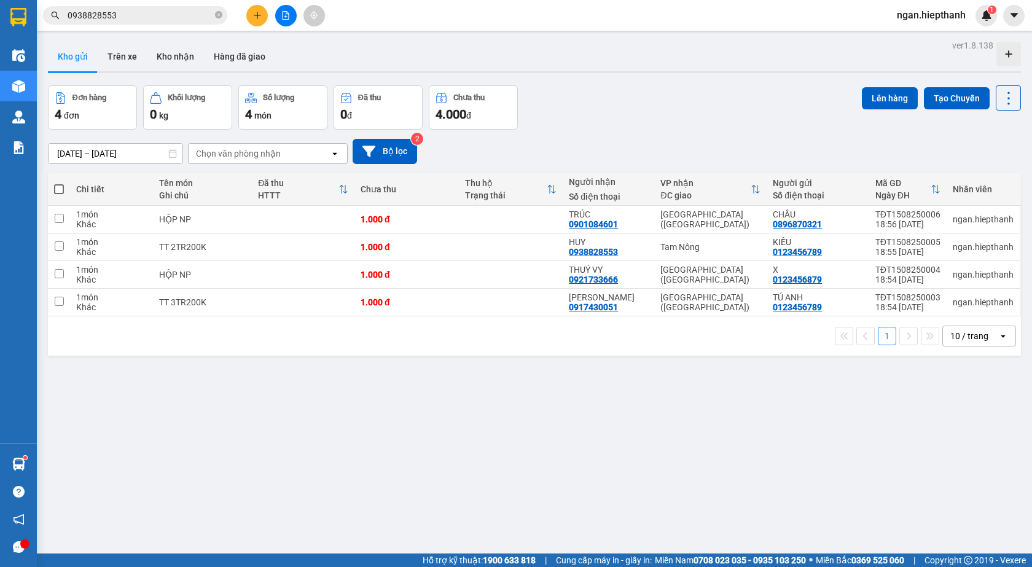
click at [58, 185] on span at bounding box center [59, 189] width 10 height 10
click at [59, 183] on input "checkbox" at bounding box center [59, 183] width 0 height 0
checkbox input "true"
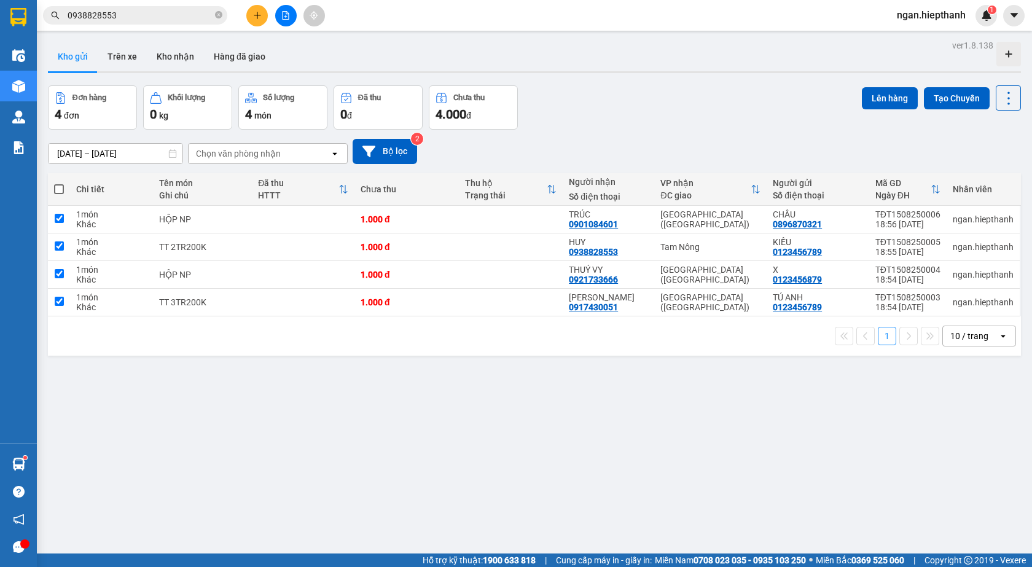
checkbox input "true"
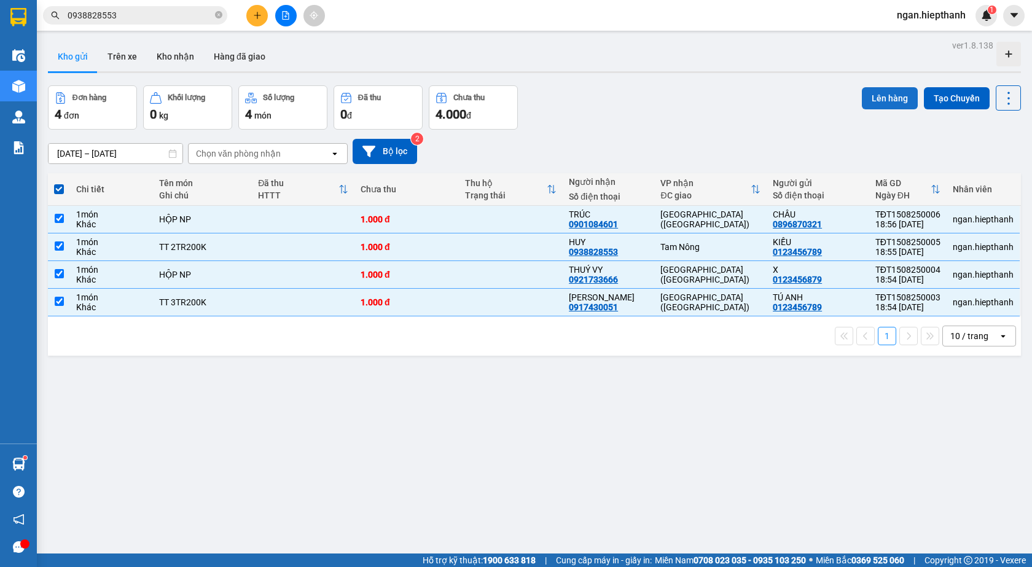
click at [864, 93] on button "Lên hàng" at bounding box center [890, 98] width 56 height 22
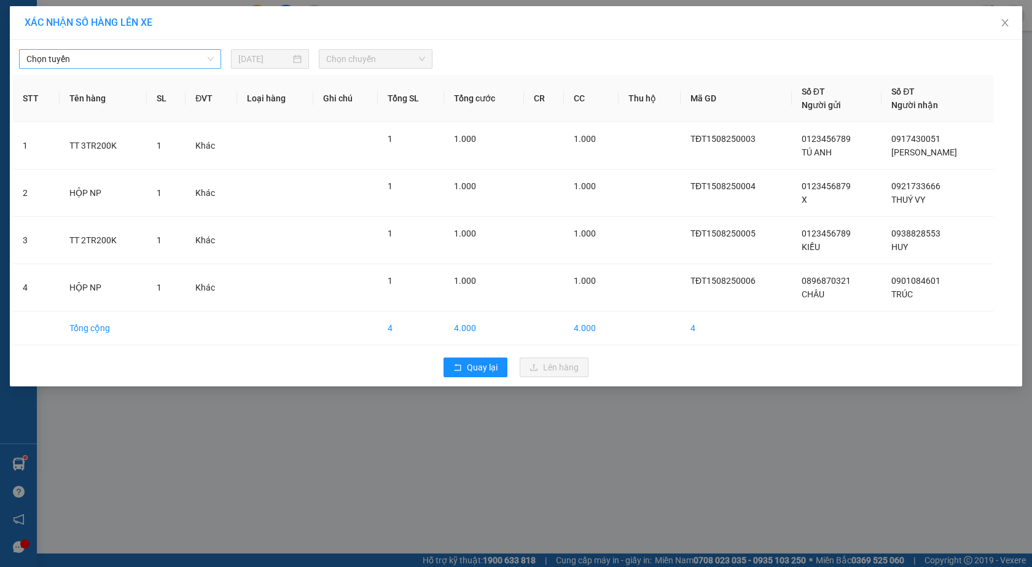
click at [46, 56] on span "Chọn tuyến" at bounding box center [119, 59] width 187 height 18
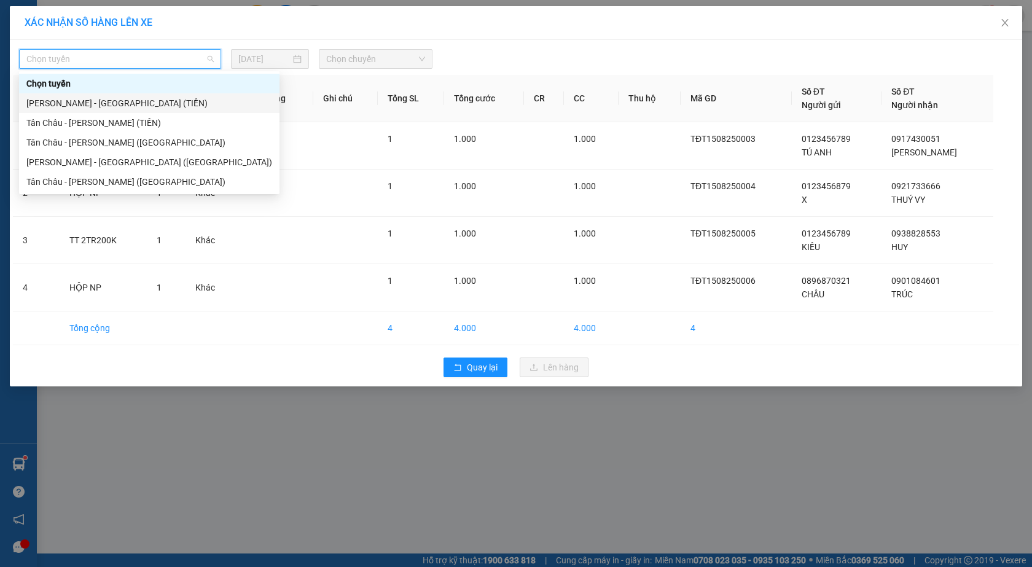
click at [63, 100] on div "[PERSON_NAME] - [GEOGRAPHIC_DATA] (TIỀN)" at bounding box center [149, 103] width 246 height 14
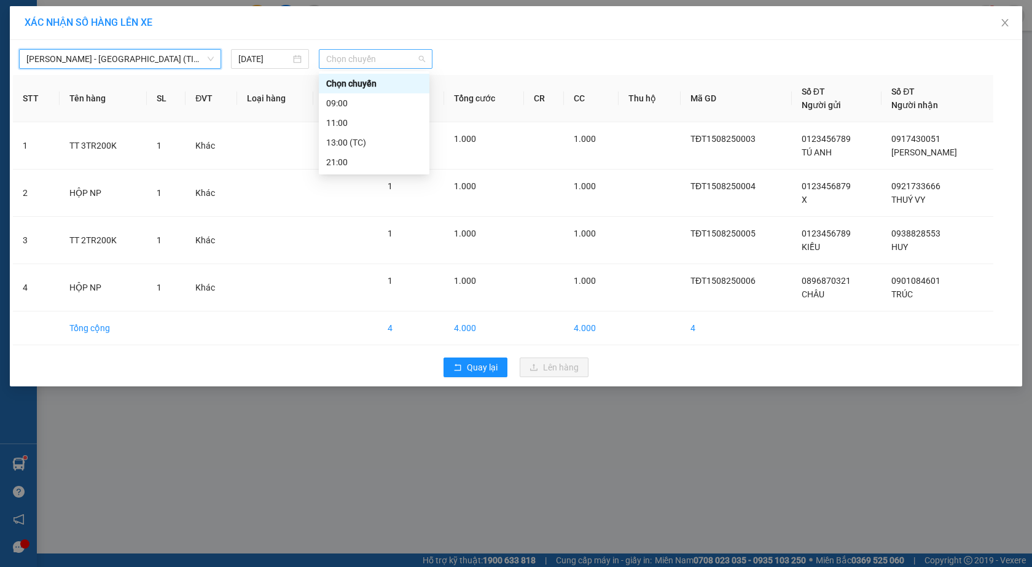
click at [378, 66] on span "Chọn chuyến" at bounding box center [375, 59] width 99 height 18
click at [377, 159] on div "21:00" at bounding box center [374, 162] width 96 height 14
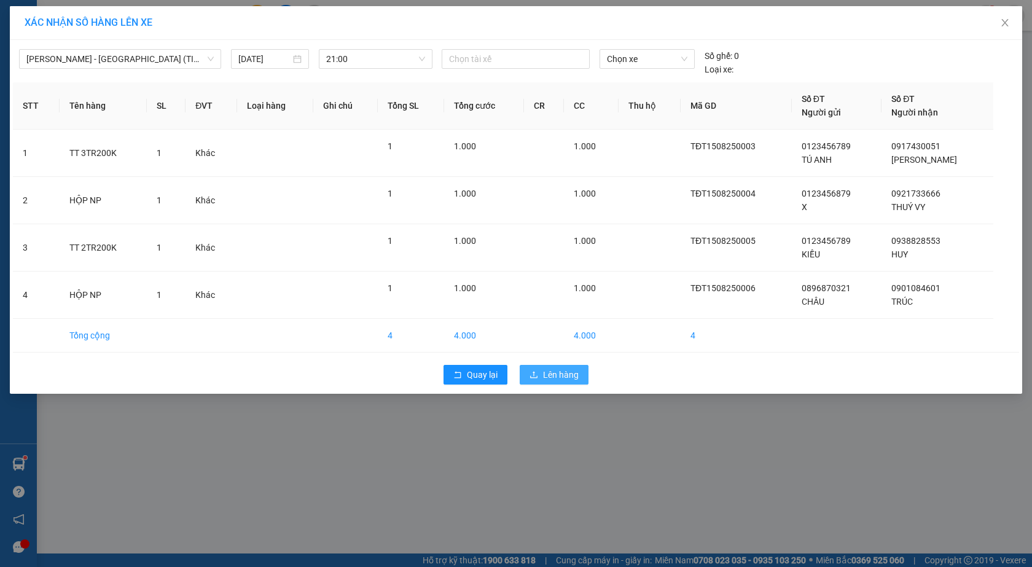
click at [564, 375] on span "Lên hàng" at bounding box center [561, 375] width 36 height 14
